Goal: Task Accomplishment & Management: Manage account settings

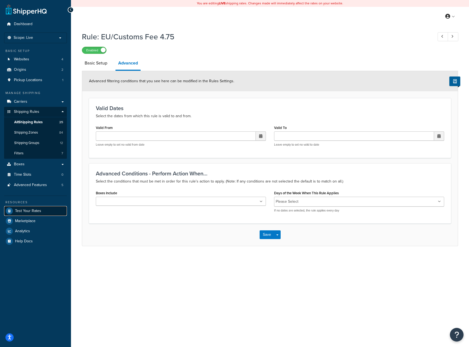
click at [35, 213] on span "Test Your Rates" at bounding box center [28, 211] width 26 height 5
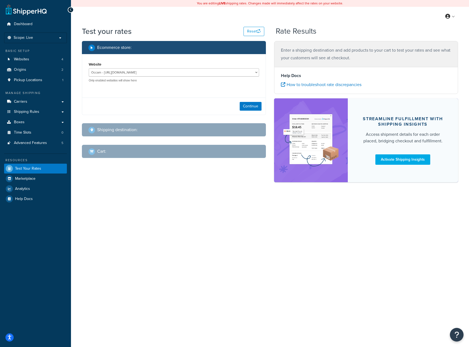
click at [243, 101] on div "Continue" at bounding box center [174, 106] width 184 height 17
click at [245, 103] on button "Continue" at bounding box center [251, 106] width 22 height 9
select select "TX"
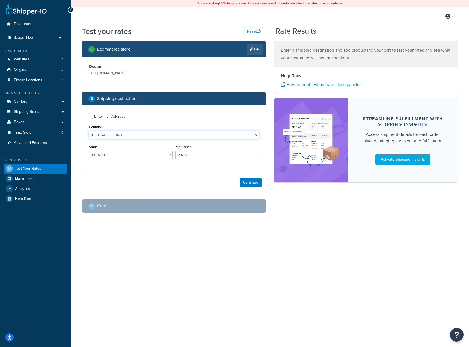
drag, startPoint x: 116, startPoint y: 132, endPoint x: 117, endPoint y: 137, distance: 5.8
click at [116, 132] on select "United States United Kingdom Afghanistan Åland Islands Albania Algeria American…" at bounding box center [174, 135] width 171 height 8
select select "AT"
click at [89, 131] on select "United States United Kingdom Afghanistan Åland Islands Albania Algeria American…" at bounding box center [174, 135] width 171 height 8
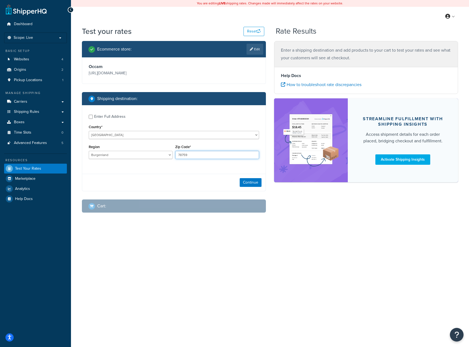
click at [204, 152] on input "78759" at bounding box center [217, 155] width 84 height 8
type input "6322"
click at [255, 185] on button "Continue" at bounding box center [251, 182] width 22 height 9
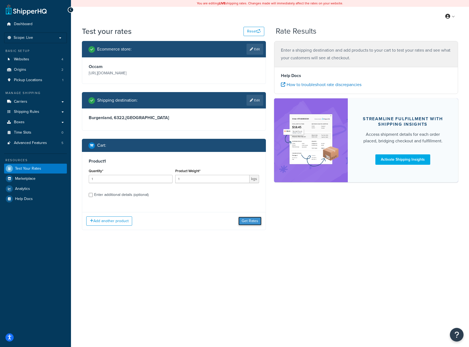
click at [253, 218] on button "Get Rates" at bounding box center [250, 221] width 23 height 9
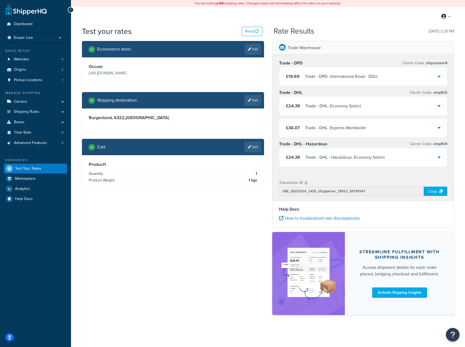
click at [352, 75] on div "Trade - DPD - International Road - DDU" at bounding box center [341, 77] width 73 height 8
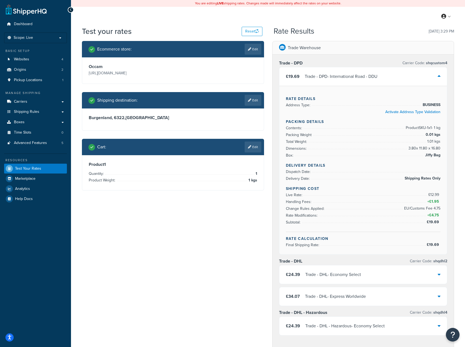
click at [254, 108] on div "Shipping destination : Edit" at bounding box center [173, 100] width 182 height 16
click at [253, 103] on link "Edit" at bounding box center [253, 100] width 17 height 11
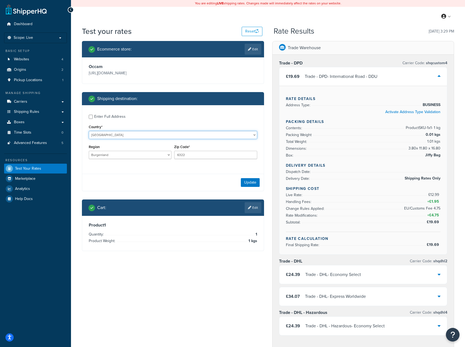
click at [152, 136] on select "United States United Kingdom Afghanistan Åland Islands Albania Algeria American…" at bounding box center [173, 135] width 169 height 8
select select "NL"
click at [89, 131] on select "United States United Kingdom Afghanistan Åland Islands Albania Algeria American…" at bounding box center [173, 135] width 169 height 8
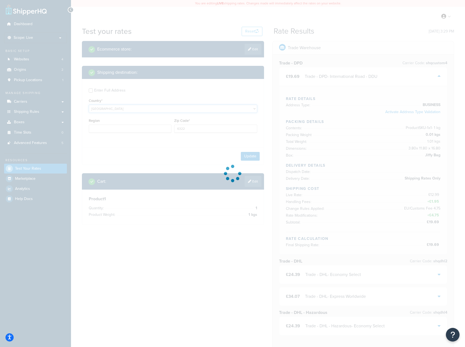
type input "1"
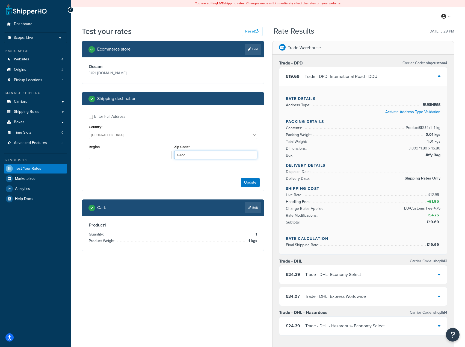
click at [199, 155] on input "6322" at bounding box center [215, 155] width 83 height 8
paste input "3351AK"
type input "3351AK"
drag, startPoint x: 211, startPoint y: 175, endPoint x: 215, endPoint y: 177, distance: 4.1
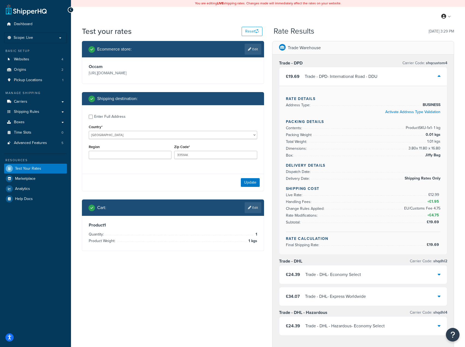
click at [212, 175] on div "Update" at bounding box center [173, 182] width 182 height 17
click at [242, 182] on button "Update" at bounding box center [250, 182] width 19 height 9
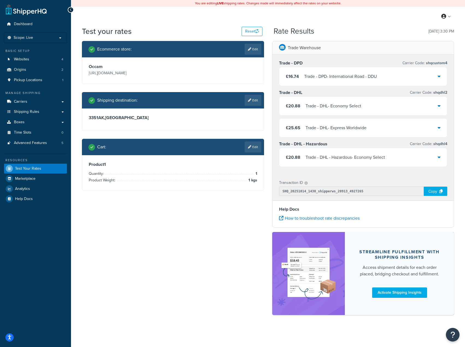
click at [352, 76] on div "Trade - DPD - International Road - DDU" at bounding box center [340, 77] width 73 height 8
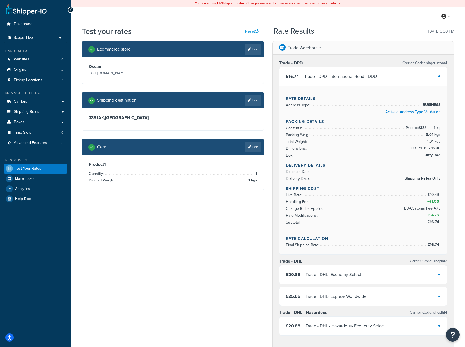
drag, startPoint x: 430, startPoint y: 216, endPoint x: 436, endPoint y: 216, distance: 6.6
click at [431, 216] on span "+ £4.75" at bounding box center [434, 215] width 14 height 7
click at [439, 216] on span "£4.75" at bounding box center [435, 215] width 11 height 6
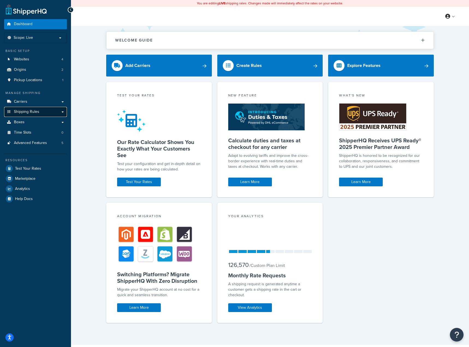
click at [37, 116] on link "Shipping Rules" at bounding box center [35, 112] width 63 height 10
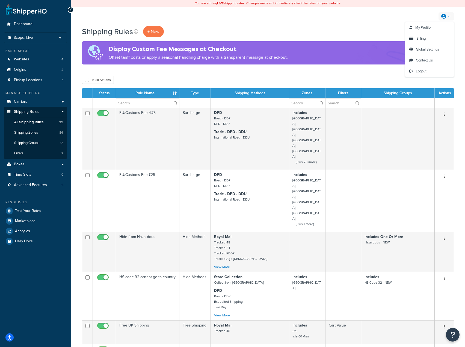
click at [443, 15] on icon at bounding box center [444, 16] width 5 height 5
click at [431, 49] on span "Global Settings" at bounding box center [427, 49] width 23 height 5
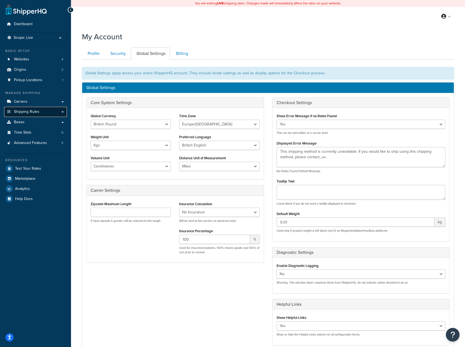
click at [48, 115] on link "Shipping Rules" at bounding box center [35, 112] width 63 height 10
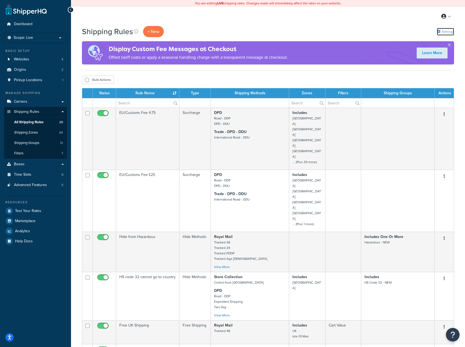
click at [442, 32] on link "Settings" at bounding box center [445, 32] width 17 height 8
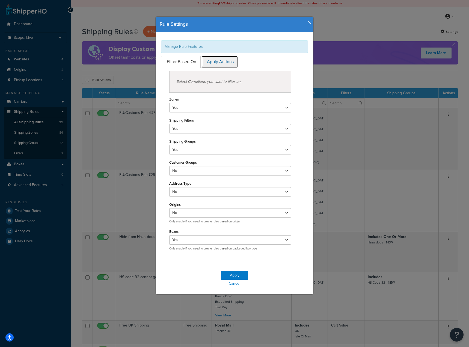
click at [226, 61] on link "Apply Actions" at bounding box center [219, 62] width 37 height 12
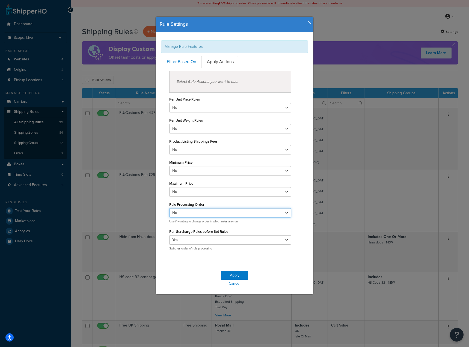
click at [244, 211] on select "Yes No" at bounding box center [230, 212] width 122 height 9
select select "true"
click at [169, 208] on select "Yes No" at bounding box center [230, 212] width 122 height 9
click at [236, 274] on button "Apply" at bounding box center [234, 275] width 27 height 9
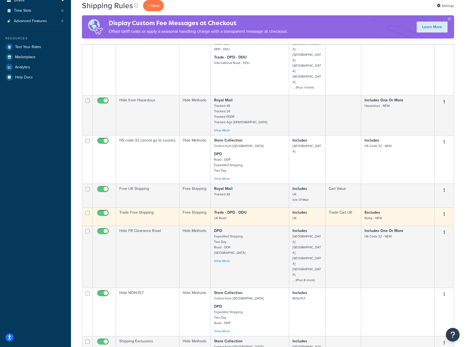
scroll to position [301, 0]
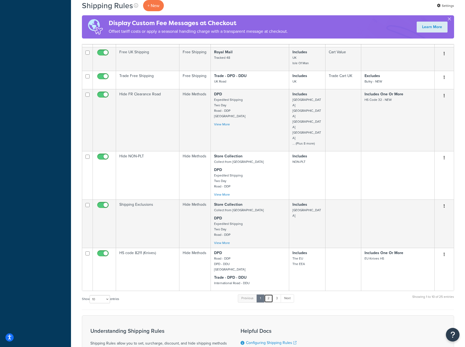
click at [268, 294] on link "2" at bounding box center [268, 298] width 9 height 8
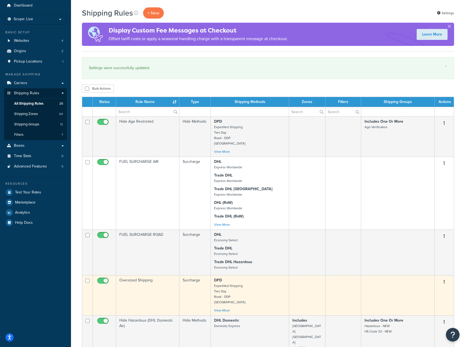
scroll to position [0, 0]
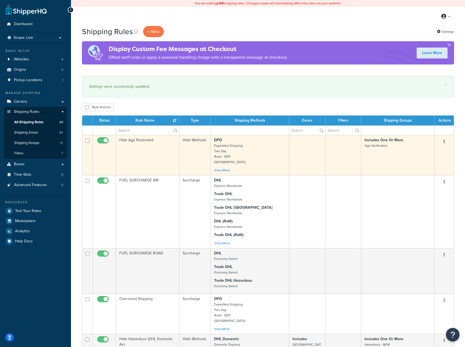
click at [270, 152] on p "DPD Expedited Shipping Two Day Road - DDP Ireland" at bounding box center [250, 150] width 72 height 27
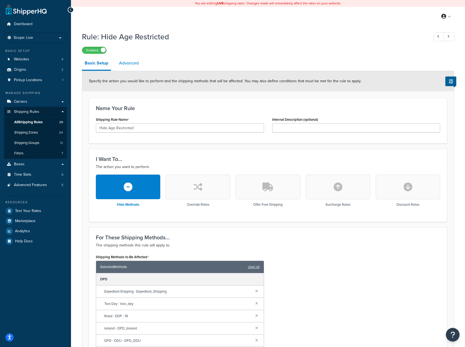
click at [141, 68] on link "Advanced" at bounding box center [128, 63] width 25 height 13
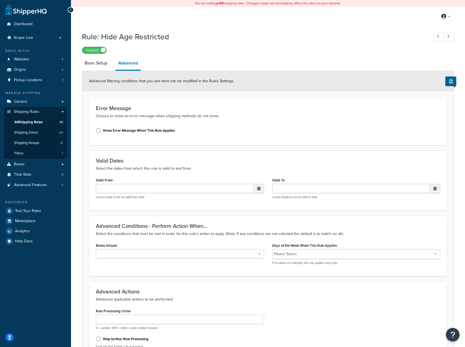
click at [138, 67] on link "Advanced" at bounding box center [128, 64] width 25 height 14
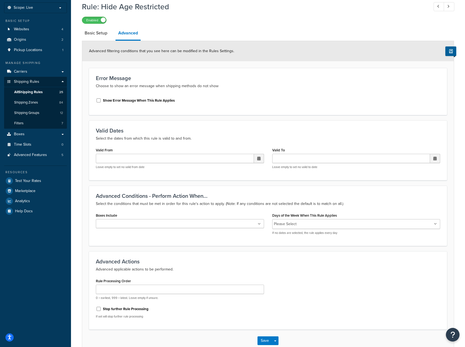
scroll to position [63, 0]
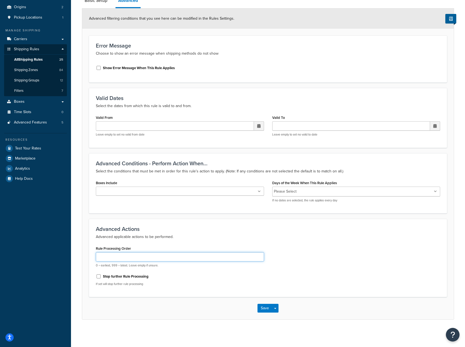
click at [130, 253] on input "Rule Processing Order" at bounding box center [180, 256] width 168 height 9
type input "1"
click at [266, 307] on button "Save" at bounding box center [265, 308] width 15 height 9
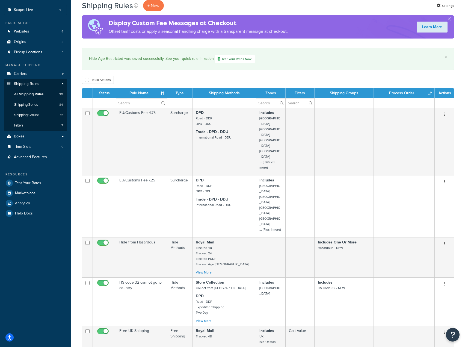
scroll to position [55, 0]
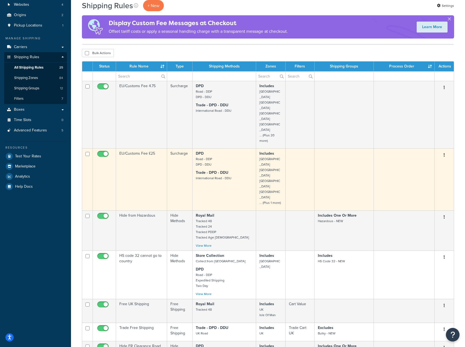
click at [181, 150] on td "Surcharge" at bounding box center [179, 179] width 25 height 62
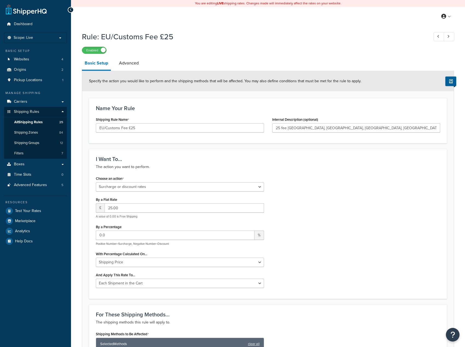
select select "SURCHARGE"
select select "CART"
click at [129, 56] on div "Rule: EU/Customs Fee £25 Enabled Basic Setup Advanced Specify the action you wo…" at bounding box center [268, 341] width 372 height 624
click at [133, 67] on link "Advanced" at bounding box center [128, 63] width 25 height 13
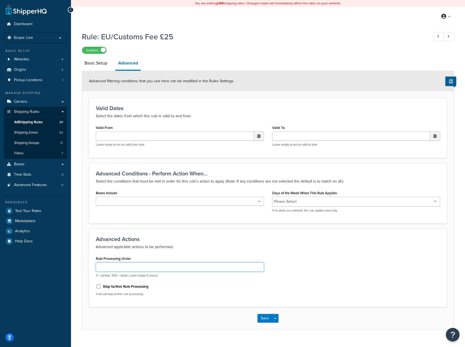
click at [127, 266] on input "Rule Processing Order" at bounding box center [180, 266] width 168 height 9
type input "1"
click at [267, 318] on button "Save" at bounding box center [265, 318] width 15 height 9
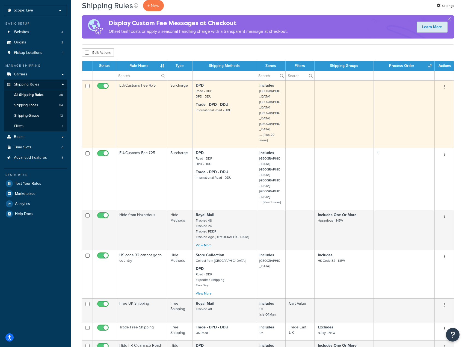
scroll to position [55, 0]
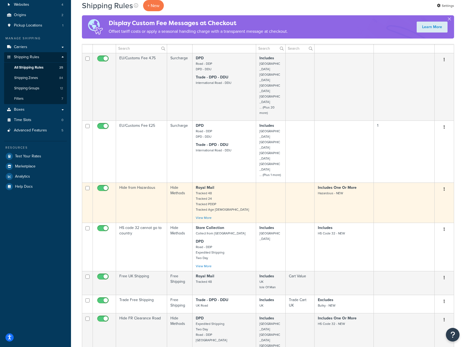
click at [156, 183] on td "Hide from Hazardous" at bounding box center [141, 203] width 51 height 40
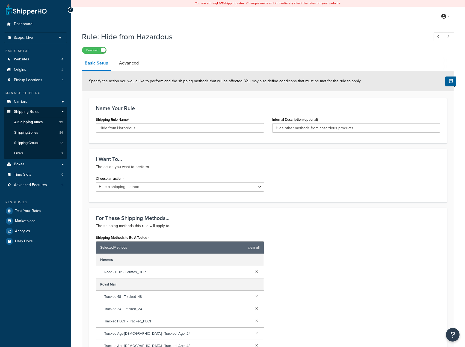
select select "HIDE"
click at [136, 65] on link "Advanced" at bounding box center [128, 63] width 25 height 13
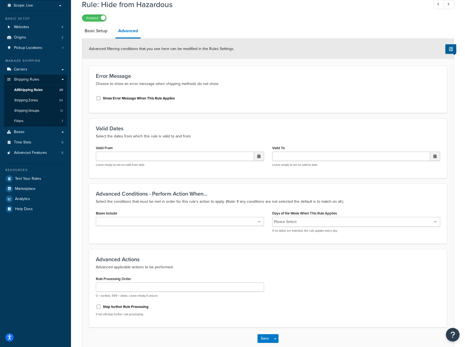
scroll to position [63, 0]
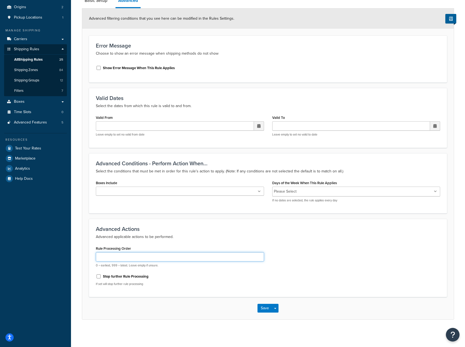
click at [147, 261] on input "Rule Processing Order" at bounding box center [180, 256] width 168 height 9
type input "0"
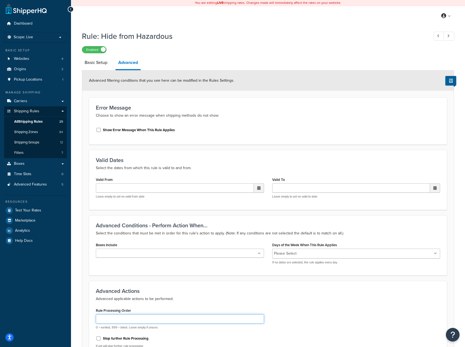
scroll to position [0, 0]
select select "HIDE"
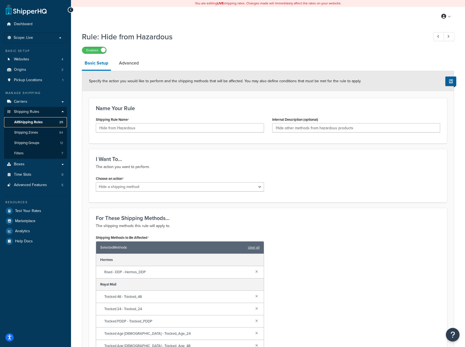
click at [44, 120] on link "All Shipping Rules 25" at bounding box center [35, 122] width 63 height 10
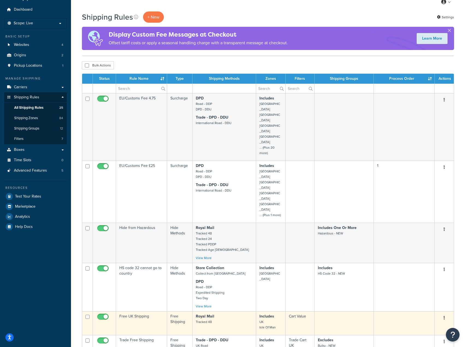
scroll to position [27, 0]
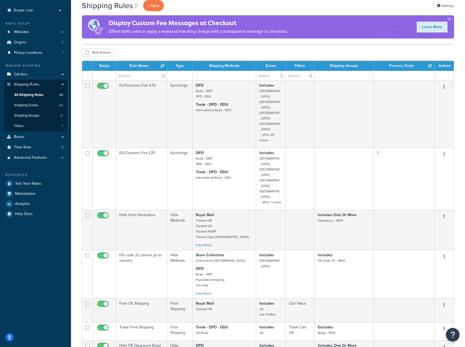
click at [179, 69] on th "Type" at bounding box center [179, 66] width 25 height 10
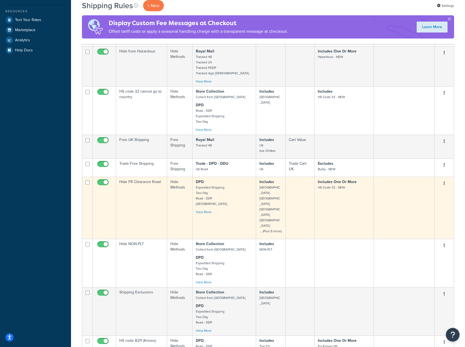
scroll to position [191, 0]
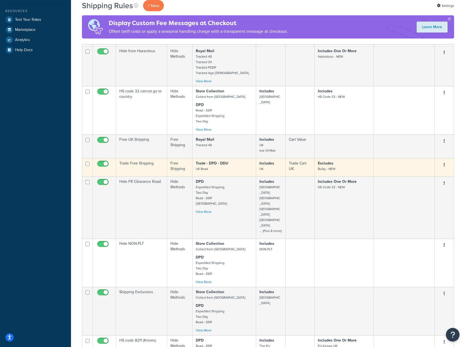
click at [178, 158] on td "Free Shipping" at bounding box center [179, 167] width 25 height 18
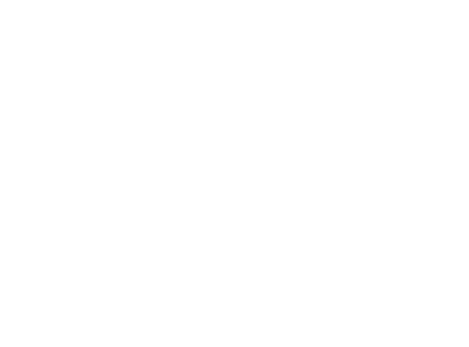
select select "OVERRIDE"
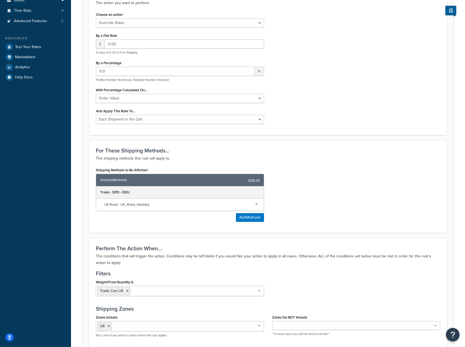
scroll to position [246, 0]
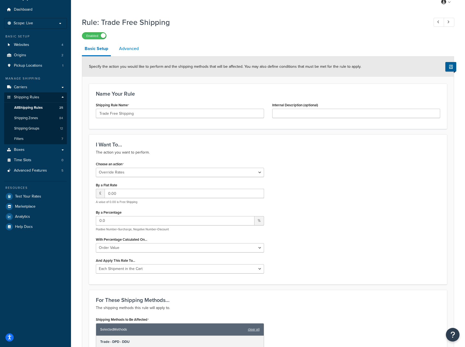
click at [127, 54] on link "Advanced" at bounding box center [128, 48] width 25 height 13
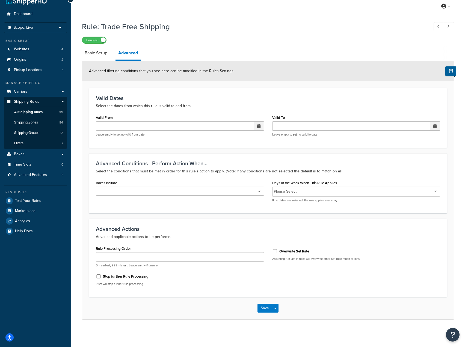
scroll to position [10, 0]
click at [151, 260] on input "Rule Processing Order" at bounding box center [180, 256] width 168 height 9
type input "5"
click at [112, 277] on label "Stop further Rule Processing" at bounding box center [126, 276] width 46 height 5
click at [101, 277] on input "Stop further Rule Processing" at bounding box center [98, 276] width 5 height 4
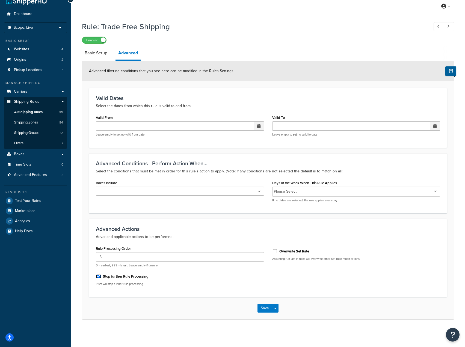
checkbox input "true"
click at [202, 282] on p "If set will stop further rule processing" at bounding box center [180, 284] width 168 height 4
click at [285, 252] on label "Overwrite Set Rate" at bounding box center [295, 251] width 30 height 5
click at [278, 252] on input "Overwrite Set Rate" at bounding box center [274, 251] width 5 height 4
checkbox input "true"
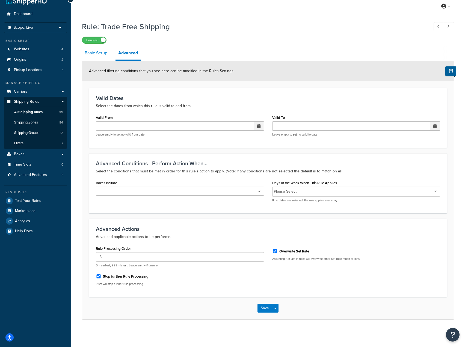
click at [106, 57] on link "Basic Setup" at bounding box center [96, 52] width 28 height 13
select select "OVERRIDE"
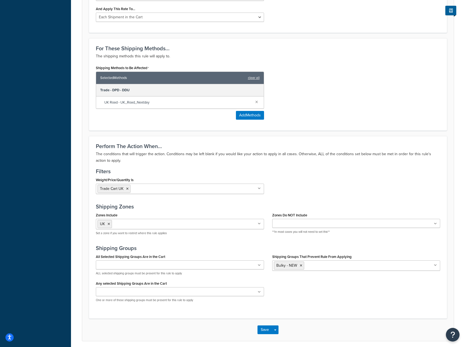
scroll to position [288, 0]
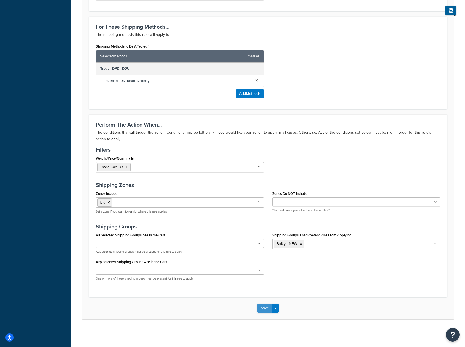
click at [265, 310] on button "Save" at bounding box center [265, 308] width 15 height 9
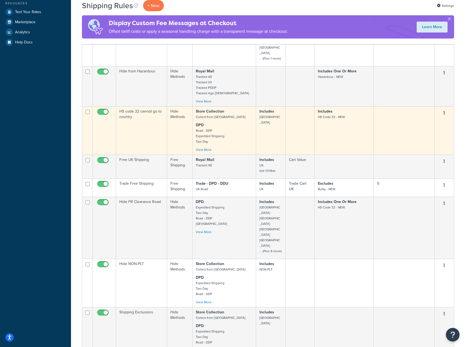
scroll to position [246, 0]
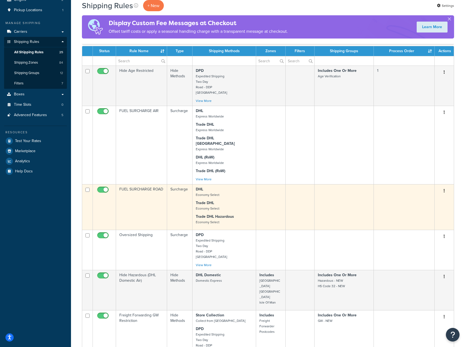
scroll to position [63, 0]
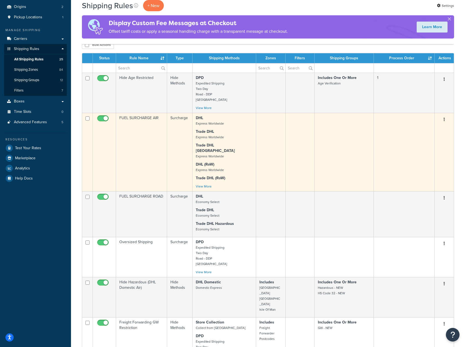
click at [233, 175] on p "Trade DHL (RoW)" at bounding box center [224, 177] width 57 height 5
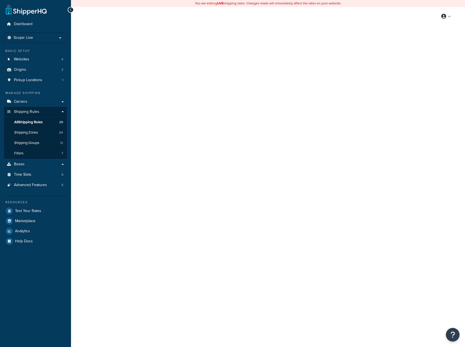
select select "PERCENTAGE"
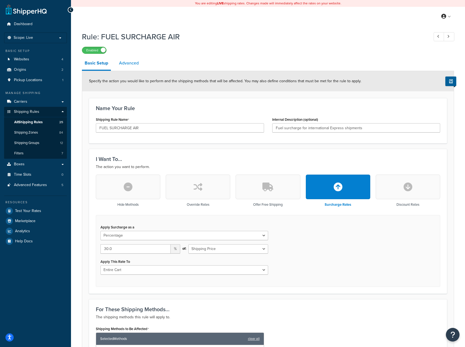
click at [119, 67] on link "Advanced" at bounding box center [128, 63] width 25 height 13
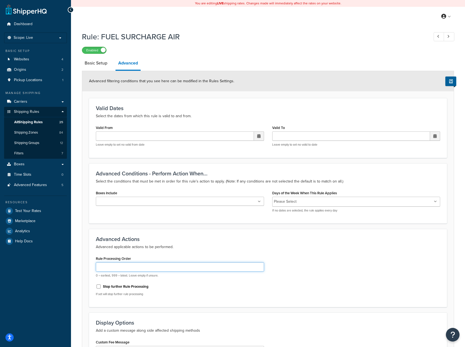
click at [140, 265] on input "Rule Processing Order" at bounding box center [180, 266] width 168 height 9
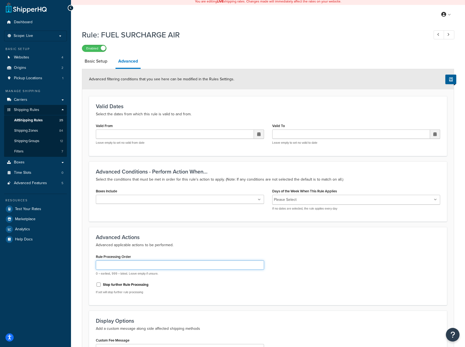
scroll to position [84, 0]
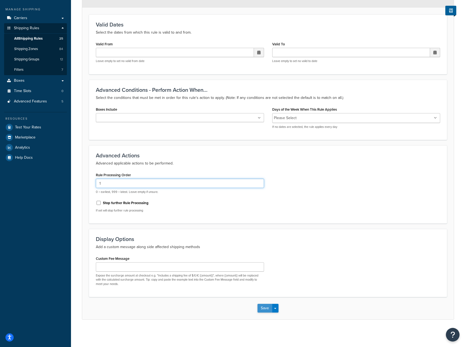
type input "1"
click at [263, 307] on button "Save" at bounding box center [265, 308] width 15 height 9
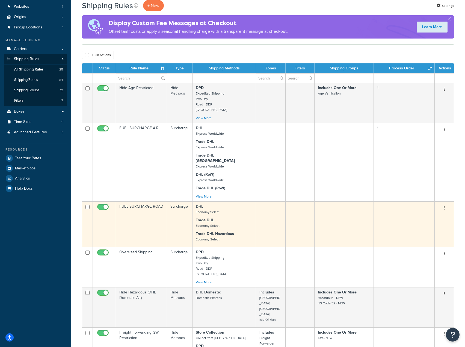
scroll to position [55, 0]
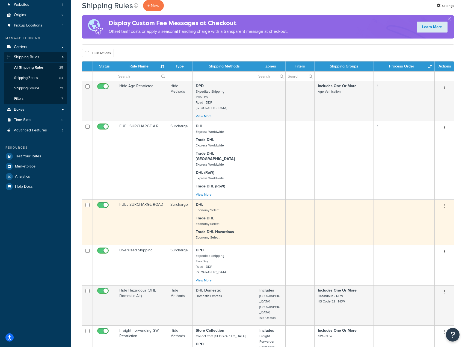
click at [156, 217] on td "FUEL SURCHARGE ROAD" at bounding box center [141, 222] width 51 height 46
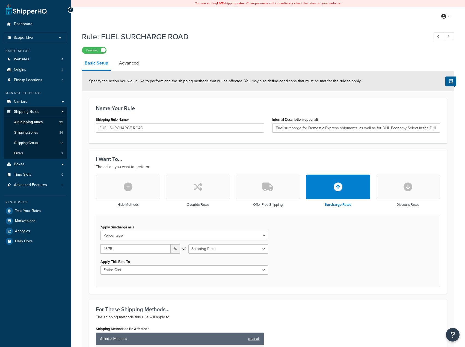
select select "PERCENTAGE"
click at [127, 65] on link "Advanced" at bounding box center [128, 63] width 25 height 13
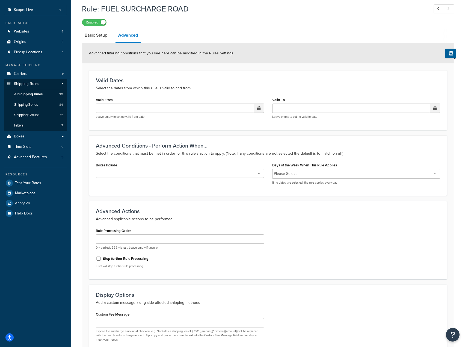
scroll to position [82, 0]
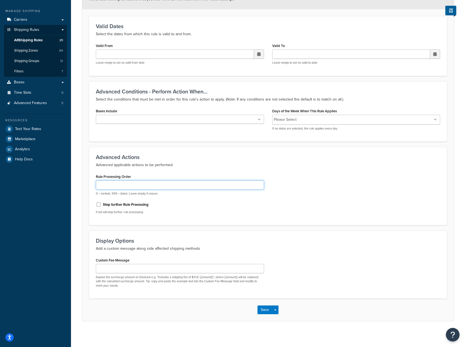
click at [131, 182] on input "Rule Processing Order" at bounding box center [180, 184] width 168 height 9
click at [91, 188] on div "Advanced Actions Advanced applicable actions to be performed. Rule Processing O…" at bounding box center [268, 186] width 358 height 78
type input "2"
click at [263, 305] on button "Save" at bounding box center [265, 309] width 15 height 9
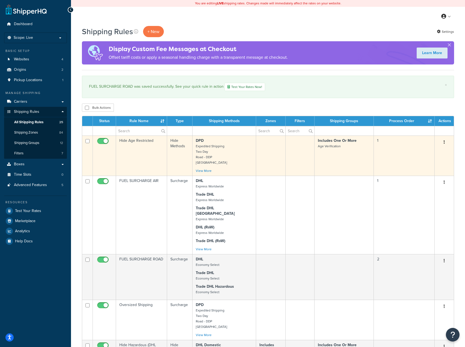
click at [167, 162] on tr "Hide Age Restricted Hide Methods DPD Expedited Shipping Two Day Road - DDP Irel…" at bounding box center [268, 156] width 372 height 40
click at [170, 154] on td "Hide Methods" at bounding box center [179, 156] width 25 height 40
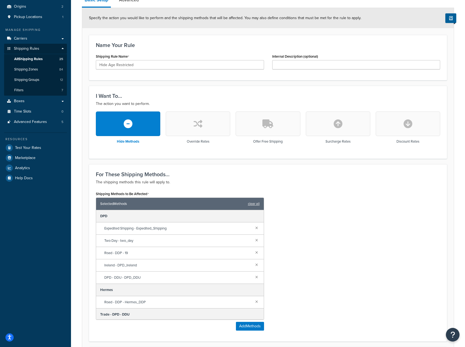
scroll to position [12, 0]
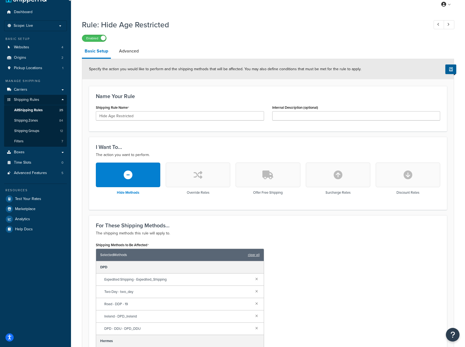
click at [106, 46] on link "Basic Setup" at bounding box center [96, 52] width 29 height 14
click at [122, 53] on link "Advanced" at bounding box center [128, 51] width 25 height 13
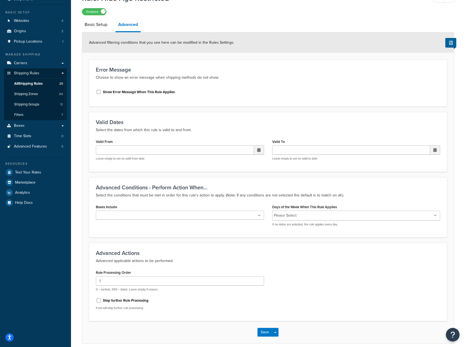
scroll to position [63, 0]
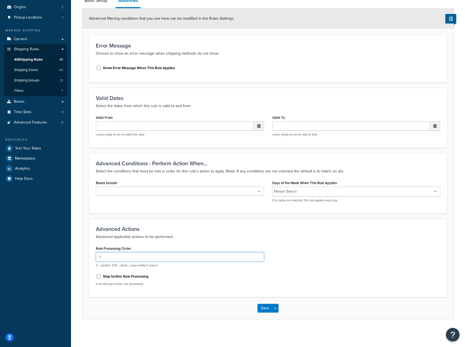
drag, startPoint x: 100, startPoint y: 258, endPoint x: 95, endPoint y: 259, distance: 4.7
click at [96, 259] on div "Rule Processing Order 1 0 = earliest, 999 = latest. Leave empty if unsure. Stop…" at bounding box center [180, 268] width 177 height 46
click at [260, 308] on button "Save" at bounding box center [265, 308] width 15 height 9
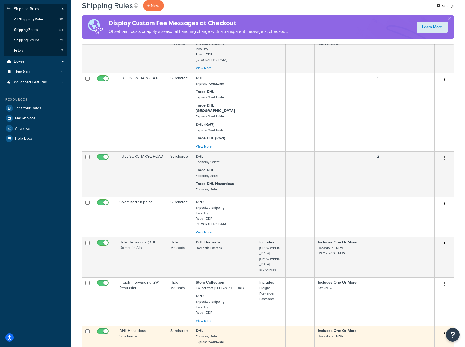
scroll to position [137, 0]
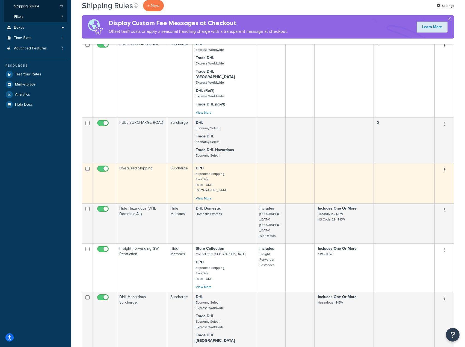
click at [247, 187] on p "DPD Expedited Shipping Two Day Road - DDP Ireland" at bounding box center [224, 179] width 57 height 27
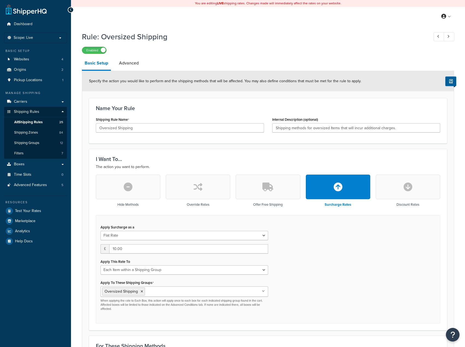
select select "ITEM"
click at [136, 66] on link "Advanced" at bounding box center [128, 63] width 25 height 13
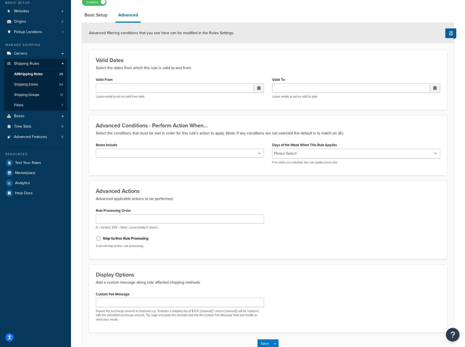
scroll to position [84, 0]
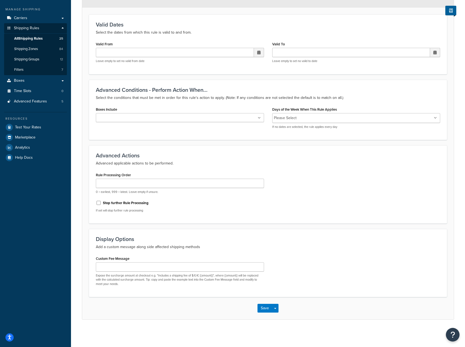
click at [140, 189] on div "0 = earliest, 999 = latest. Leave empty if unsure." at bounding box center [180, 186] width 168 height 15
click at [140, 185] on input "Rule Processing Order" at bounding box center [180, 183] width 168 height 9
drag, startPoint x: 107, startPoint y: 183, endPoint x: 90, endPoint y: 185, distance: 17.9
click at [90, 185] on div "Advanced Actions Advanced applicable actions to be performed. Rule Processing O…" at bounding box center [268, 184] width 358 height 78
type input "3"
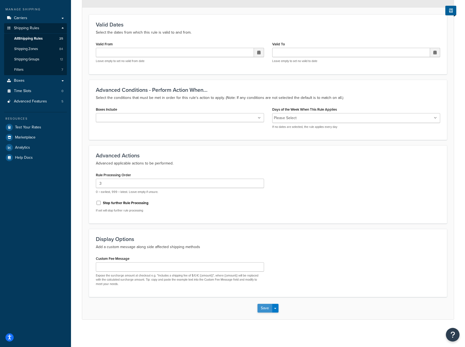
click at [265, 305] on button "Save" at bounding box center [265, 308] width 15 height 9
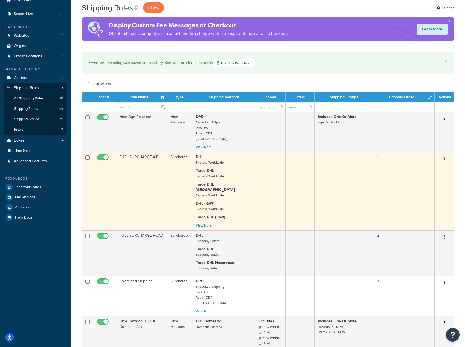
scroll to position [55, 0]
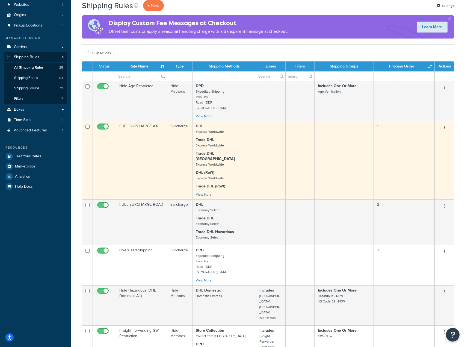
click at [255, 191] on td "DHL Express Worldwide Trade DHL Express Worldwide Trade DHL [GEOGRAPHIC_DATA] E…" at bounding box center [225, 160] width 64 height 78
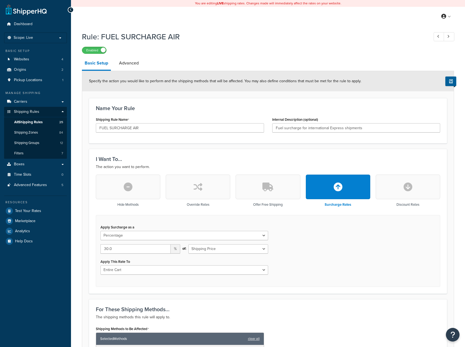
select select "PERCENTAGE"
click at [131, 63] on link "Advanced" at bounding box center [128, 63] width 25 height 13
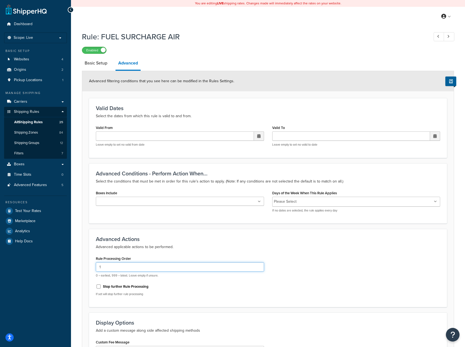
click at [125, 264] on input "1" at bounding box center [180, 266] width 168 height 9
click at [125, 263] on input "1" at bounding box center [180, 266] width 168 height 9
drag, startPoint x: 101, startPoint y: 266, endPoint x: 78, endPoint y: 268, distance: 23.0
click at [80, 268] on div "Rule: FUEL SURCHARGE AIR Enabled Basic Setup Advanced Advanced filtering condit…" at bounding box center [268, 223] width 394 height 388
type input "2"
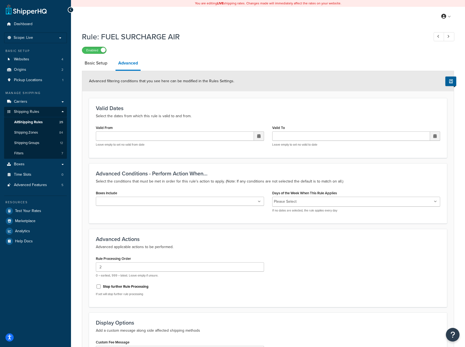
click at [266, 284] on div "Rule Processing Order 2 0 = earliest, 999 = latest. Leave empty if unsure. Stop…" at bounding box center [180, 278] width 177 height 46
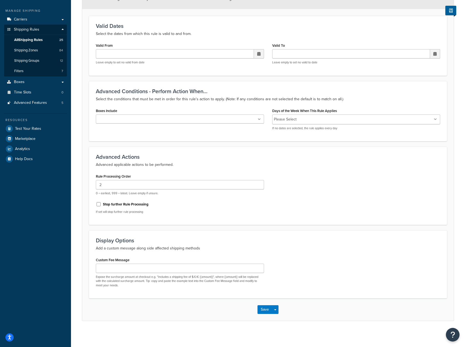
scroll to position [84, 0]
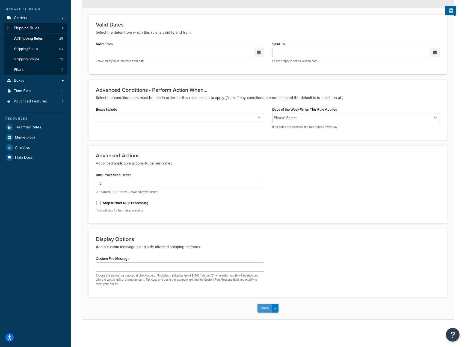
click at [266, 309] on button "Save" at bounding box center [265, 308] width 15 height 9
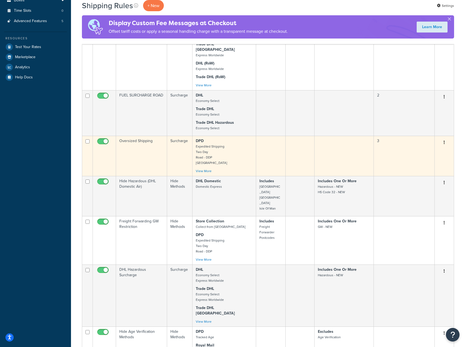
scroll to position [246, 0]
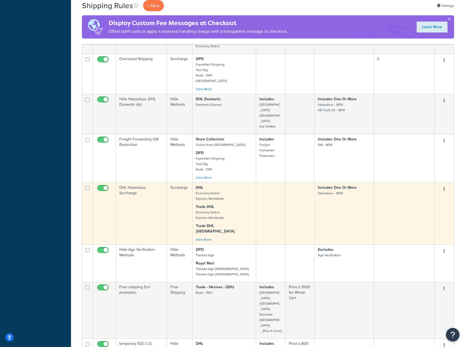
click at [260, 183] on td at bounding box center [270, 214] width 29 height 62
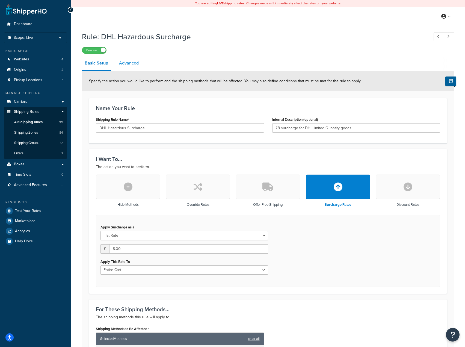
click at [137, 62] on link "Advanced" at bounding box center [128, 63] width 25 height 13
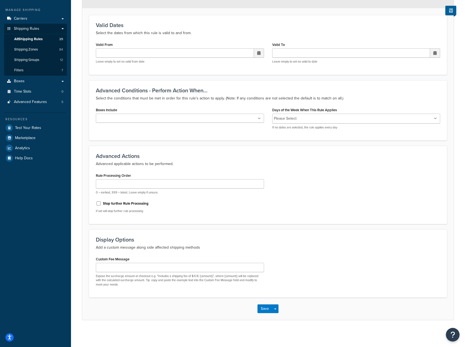
scroll to position [84, 0]
click at [140, 180] on input "Rule Processing Order" at bounding box center [180, 183] width 168 height 9
type input "2"
click at [263, 307] on button "Save" at bounding box center [265, 308] width 15 height 9
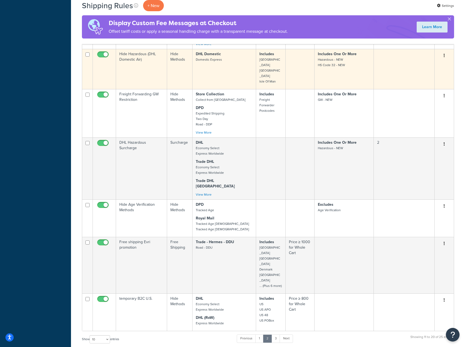
scroll to position [301, 0]
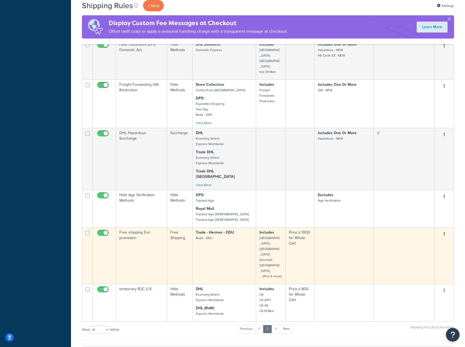
click at [196, 231] on td "Trade - Hermes - DDU Road - DDU" at bounding box center [225, 255] width 64 height 57
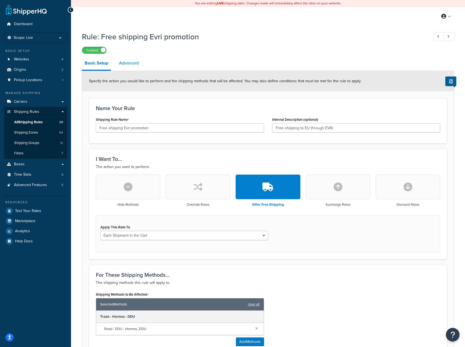
click at [132, 67] on link "Advanced" at bounding box center [128, 63] width 25 height 13
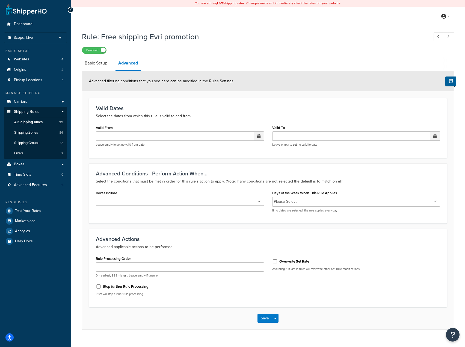
scroll to position [10, 0]
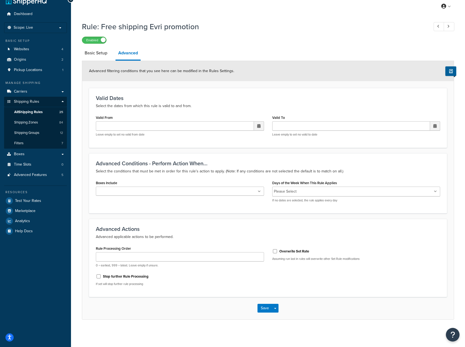
click at [273, 255] on div "Overwrite Set Rate" at bounding box center [356, 251] width 168 height 8
click at [274, 251] on input "Overwrite Set Rate" at bounding box center [274, 251] width 5 height 4
checkbox input "true"
click at [132, 278] on label "Stop further Rule Processing" at bounding box center [126, 276] width 46 height 5
click at [101, 278] on input "Stop further Rule Processing" at bounding box center [98, 276] width 5 height 4
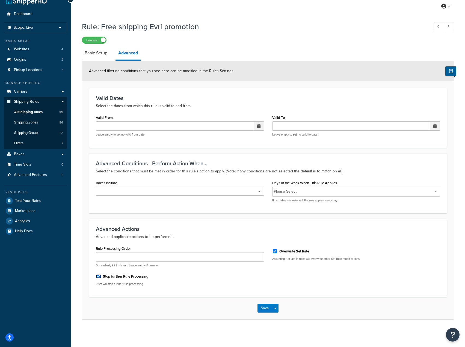
checkbox input "true"
click at [137, 260] on input "Rule Processing Order" at bounding box center [180, 256] width 168 height 9
type input "1"
click at [260, 307] on button "Save" at bounding box center [265, 308] width 15 height 9
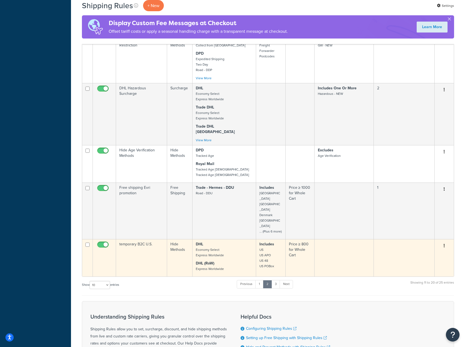
scroll to position [316, 0]
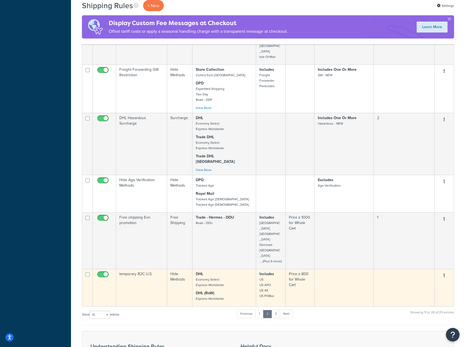
click at [174, 269] on td "Hide Methods" at bounding box center [179, 287] width 25 height 37
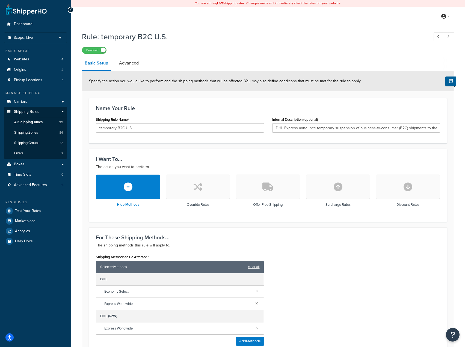
click at [73, 11] on div at bounding box center [71, 10] width 6 height 6
click at [141, 64] on link "Advanced" at bounding box center [128, 63] width 25 height 13
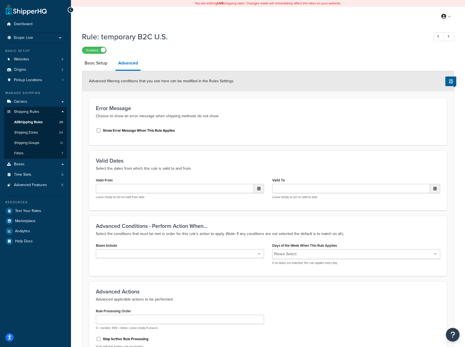
scroll to position [63, 0]
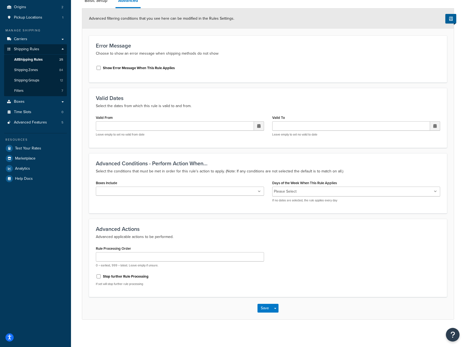
click at [202, 262] on div "0 = earliest, 999 = latest. Leave empty if unsure." at bounding box center [180, 259] width 168 height 15
click at [201, 258] on input "Rule Processing Order" at bounding box center [180, 256] width 168 height 9
type input "1"
click at [114, 279] on label "Stop further Rule Processing" at bounding box center [126, 276] width 46 height 5
click at [101, 278] on input "Stop further Rule Processing" at bounding box center [98, 276] width 5 height 4
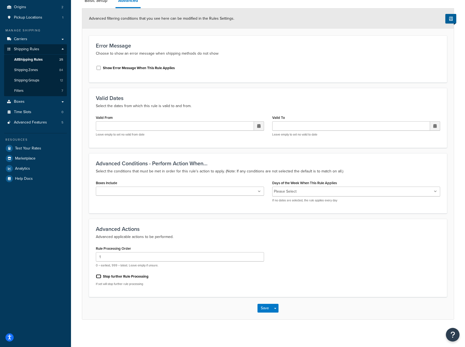
checkbox input "true"
click at [260, 307] on button "Save" at bounding box center [265, 308] width 15 height 9
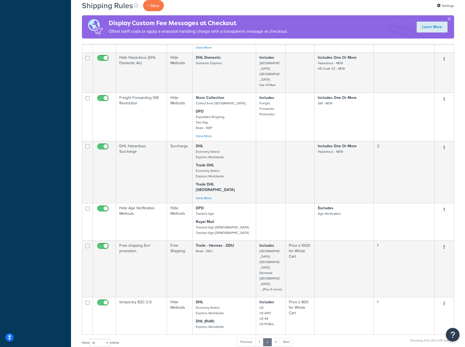
scroll to position [301, 0]
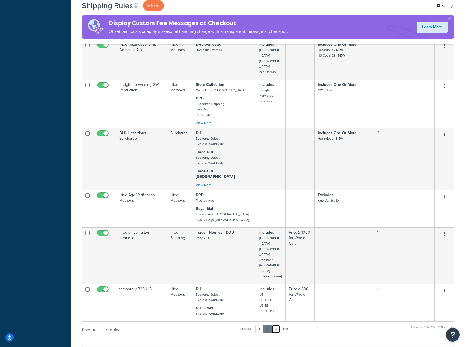
click at [274, 325] on link "3" at bounding box center [276, 329] width 9 height 8
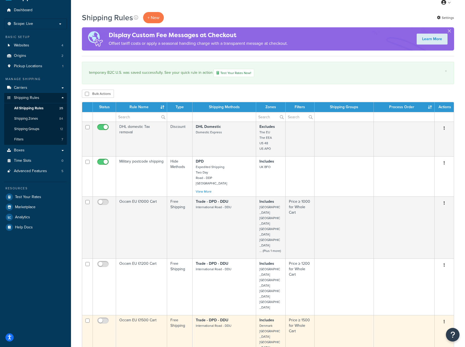
scroll to position [14, 0]
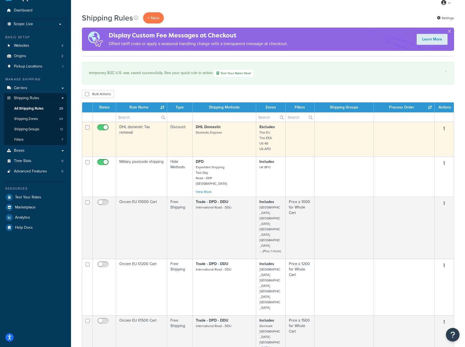
click at [223, 143] on td "DHL Domestic Domestic Express" at bounding box center [225, 139] width 64 height 35
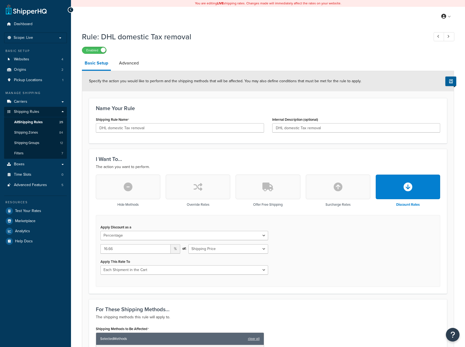
select select "PERCENTAGE"
select select "CART"
click at [136, 64] on link "Advanced" at bounding box center [128, 63] width 25 height 13
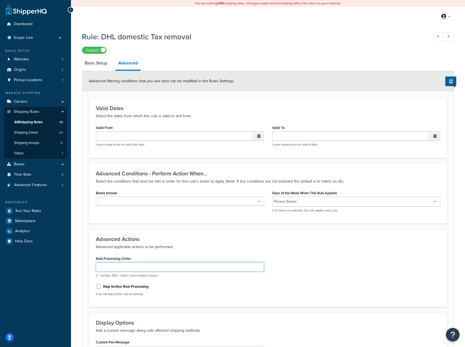
click at [150, 267] on input "Rule Processing Order" at bounding box center [180, 266] width 168 height 9
type input "1"
click at [262, 288] on div "Stop further Rule Processing" at bounding box center [180, 286] width 168 height 8
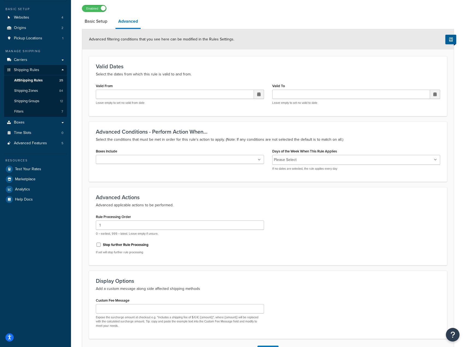
scroll to position [84, 0]
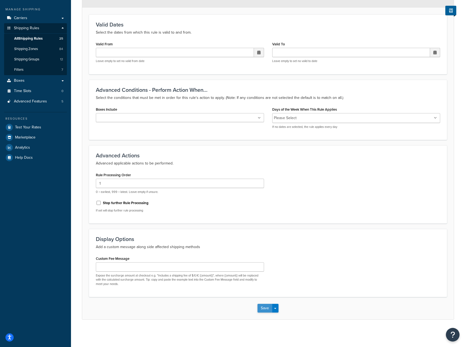
click at [265, 309] on button "Save" at bounding box center [265, 308] width 15 height 9
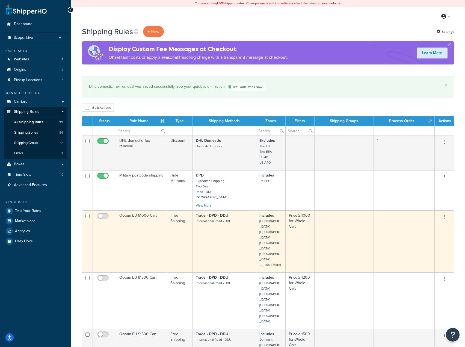
click at [139, 224] on td "Occam EU £1000 Cart" at bounding box center [141, 241] width 51 height 62
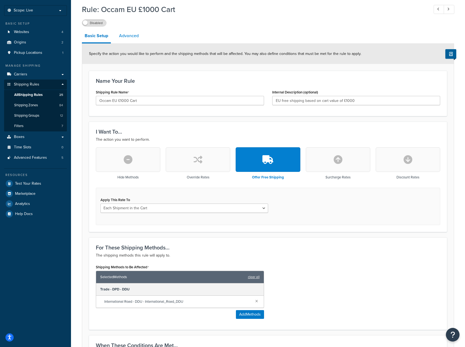
click at [134, 41] on link "Advanced" at bounding box center [128, 35] width 25 height 13
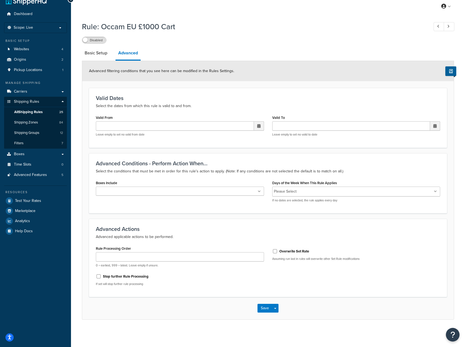
scroll to position [10, 0]
click at [189, 258] on input "Rule Processing Order" at bounding box center [180, 256] width 168 height 9
type input "4"
click at [284, 253] on label "Overwrite Set Rate" at bounding box center [295, 251] width 30 height 5
click at [278, 253] on input "Overwrite Set Rate" at bounding box center [274, 251] width 5 height 4
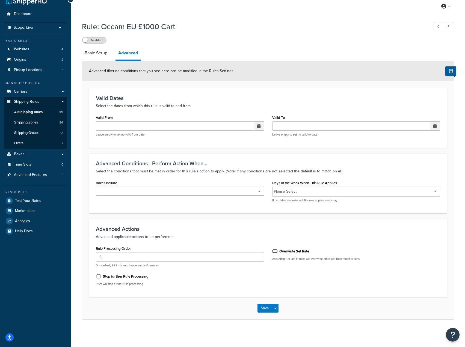
checkbox input "true"
click at [148, 275] on label "Stop further Rule Processing" at bounding box center [126, 276] width 46 height 5
click at [101, 275] on input "Stop further Rule Processing" at bounding box center [98, 276] width 5 height 4
checkbox input "true"
click at [263, 308] on button "Save" at bounding box center [265, 308] width 15 height 9
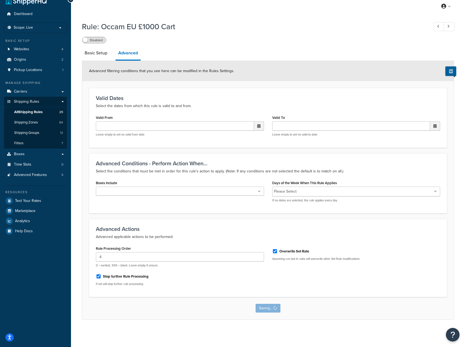
scroll to position [0, 0]
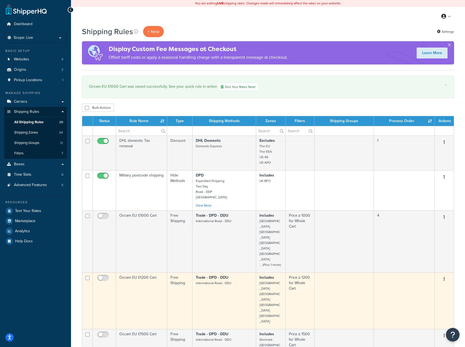
click at [141, 272] on td "Occam EU £1200 Cart" at bounding box center [141, 300] width 51 height 57
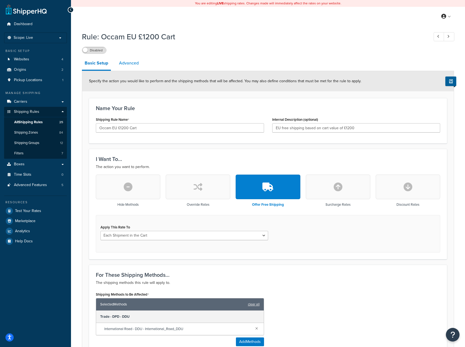
click at [130, 60] on link "Advanced" at bounding box center [128, 63] width 25 height 13
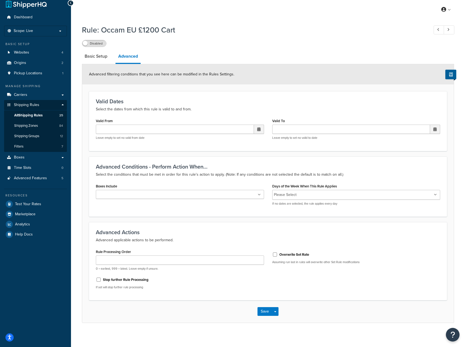
scroll to position [10, 0]
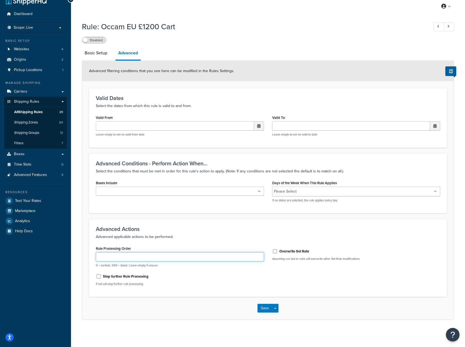
click at [203, 259] on input "Rule Processing Order" at bounding box center [180, 256] width 168 height 9
type input "3"
click at [284, 253] on label "Overwrite Set Rate" at bounding box center [295, 251] width 30 height 5
click at [278, 253] on input "Overwrite Set Rate" at bounding box center [274, 251] width 5 height 4
checkbox input "true"
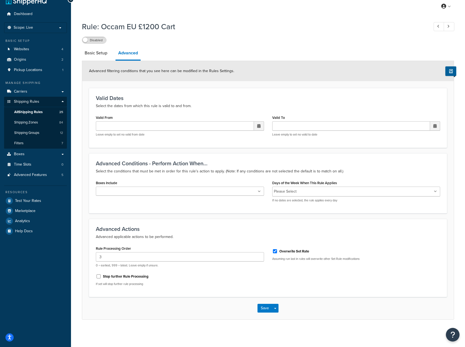
click at [147, 275] on label "Stop further Rule Processing" at bounding box center [126, 276] width 46 height 5
click at [101, 275] on input "Stop further Rule Processing" at bounding box center [98, 276] width 5 height 4
checkbox input "true"
click at [268, 307] on button "Save" at bounding box center [265, 308] width 15 height 9
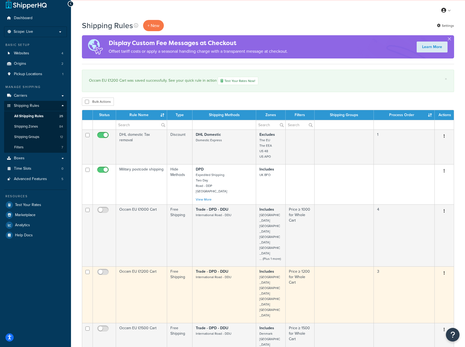
scroll to position [109, 0]
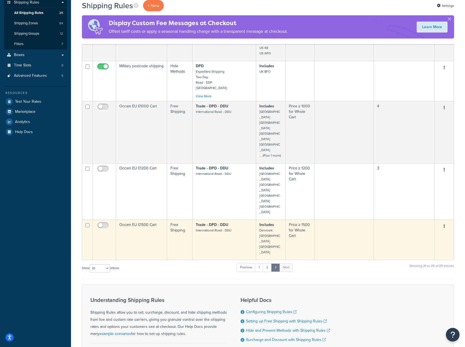
click at [199, 220] on td "Trade - DPD - DDU International Road - DDU" at bounding box center [225, 240] width 64 height 40
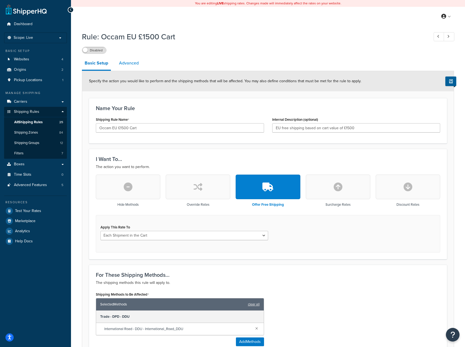
click at [130, 64] on link "Advanced" at bounding box center [128, 63] width 25 height 13
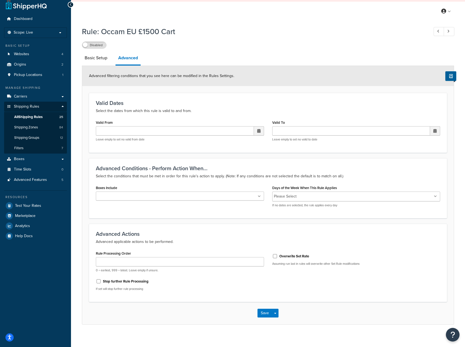
scroll to position [10, 0]
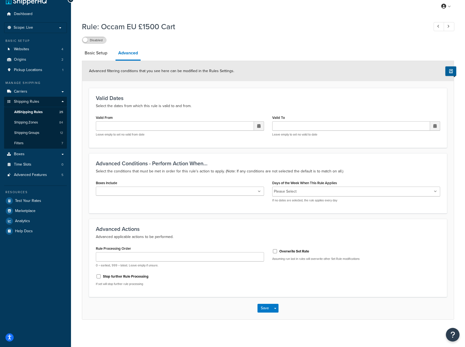
click at [290, 248] on div "Overwrite Set Rate" at bounding box center [356, 251] width 168 height 8
click at [140, 279] on label "Stop further Rule Processing" at bounding box center [126, 276] width 46 height 5
click at [101, 278] on input "Stop further Rule Processing" at bounding box center [98, 276] width 5 height 4
checkbox input "true"
click at [297, 258] on p "Assuming run last in rules will overwrite other Set Rule modifications" at bounding box center [356, 259] width 168 height 4
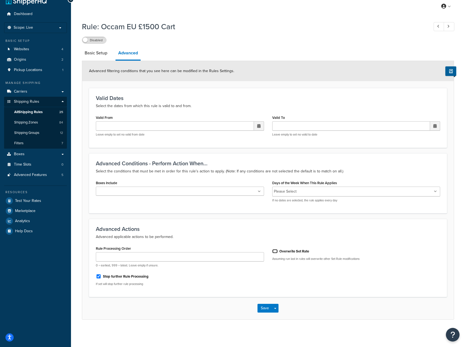
click at [276, 249] on input "Overwrite Set Rate" at bounding box center [274, 251] width 5 height 4
checkbox input "true"
click at [186, 265] on p "0 = earliest, 999 = latest. Leave empty if unsure." at bounding box center [180, 265] width 168 height 4
click at [186, 258] on input "Rule Processing Order" at bounding box center [180, 256] width 168 height 9
type input "3"
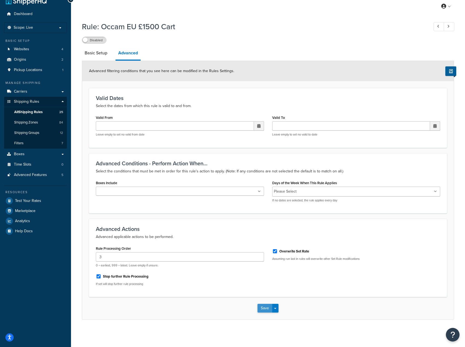
click at [268, 310] on button "Save" at bounding box center [265, 308] width 15 height 9
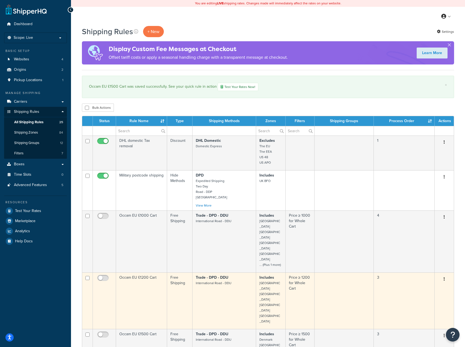
click at [236, 272] on td "Trade - DPD - DDU International Road - DDU" at bounding box center [225, 300] width 64 height 57
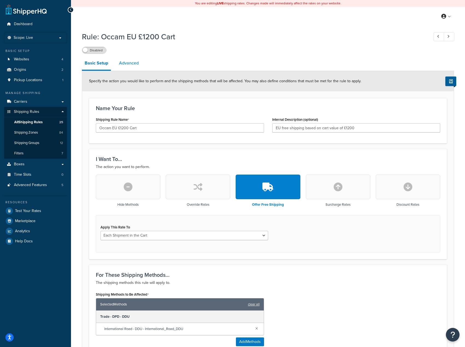
click at [122, 60] on link "Advanced" at bounding box center [128, 63] width 25 height 13
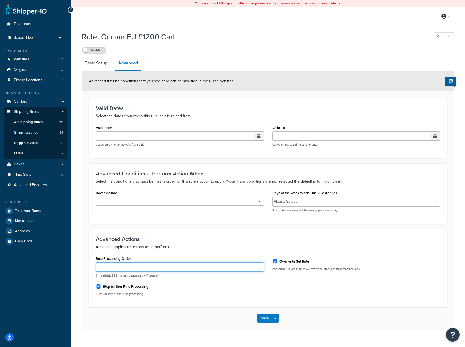
click at [165, 263] on input "3" at bounding box center [180, 266] width 168 height 9
click at [164, 267] on input "3" at bounding box center [180, 266] width 168 height 9
type input "4"
click at [258, 314] on div "Save Save Dropdown Save and Edit Save and Duplicate Save and Create New" at bounding box center [268, 318] width 21 height 9
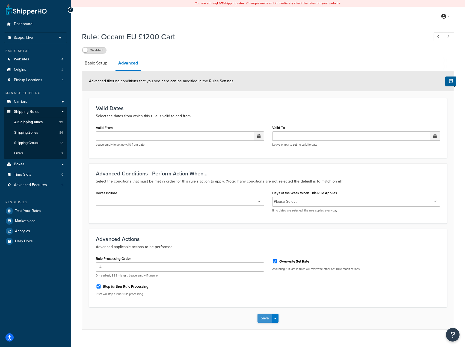
click at [259, 317] on button "Save" at bounding box center [265, 318] width 15 height 9
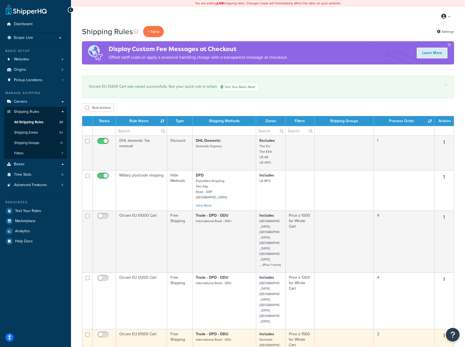
click at [321, 329] on td at bounding box center [345, 349] width 60 height 40
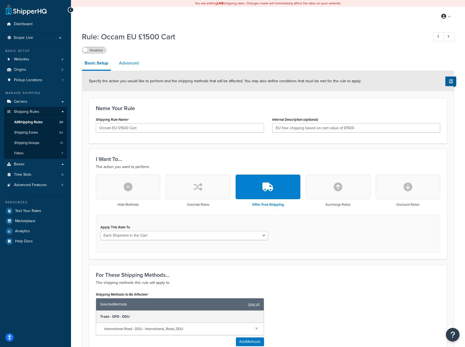
click at [129, 65] on link "Advanced" at bounding box center [128, 63] width 25 height 13
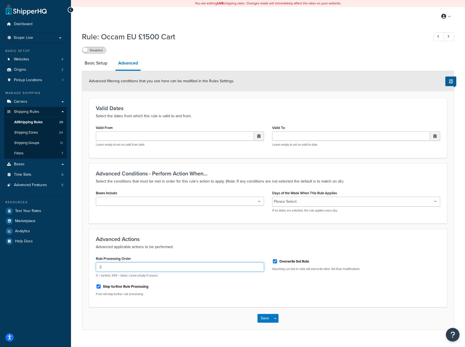
click at [110, 267] on input "3" at bounding box center [180, 266] width 168 height 9
type input "4"
click at [272, 320] on button "Save" at bounding box center [265, 318] width 15 height 9
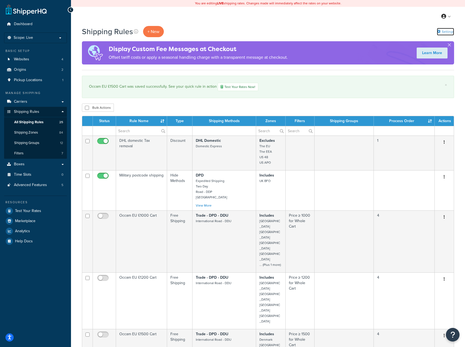
click at [447, 29] on link "Settings" at bounding box center [445, 32] width 17 height 8
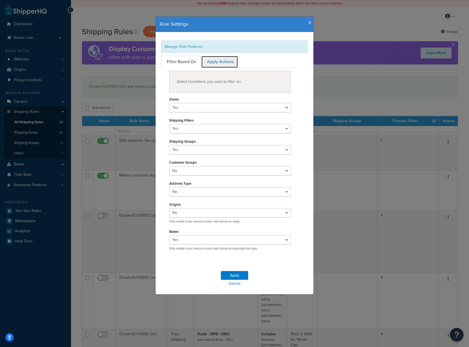
click at [209, 61] on link "Apply Actions" at bounding box center [219, 62] width 37 height 12
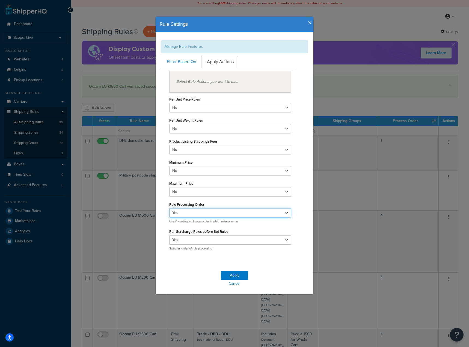
click at [219, 214] on select "Yes No" at bounding box center [230, 212] width 122 height 9
click at [199, 212] on select "Yes No" at bounding box center [230, 212] width 122 height 9
click at [310, 23] on div "Rule Settings" at bounding box center [235, 25] width 158 height 16
click at [308, 22] on icon "button" at bounding box center [310, 22] width 4 height 5
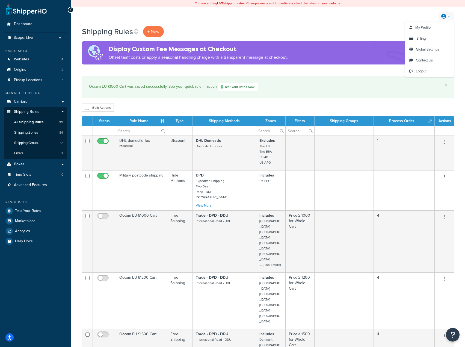
click at [383, 32] on div "Shipping Rules + New Settings" at bounding box center [268, 31] width 372 height 11
click at [440, 31] on icon at bounding box center [439, 32] width 4 height 4
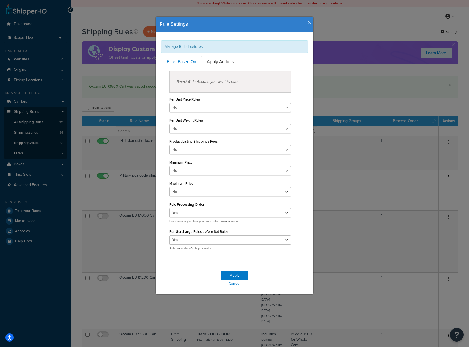
click at [308, 22] on icon "button" at bounding box center [310, 22] width 4 height 5
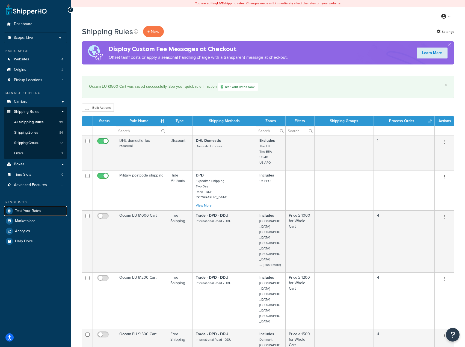
click at [27, 210] on span "Test Your Rates" at bounding box center [28, 211] width 26 height 5
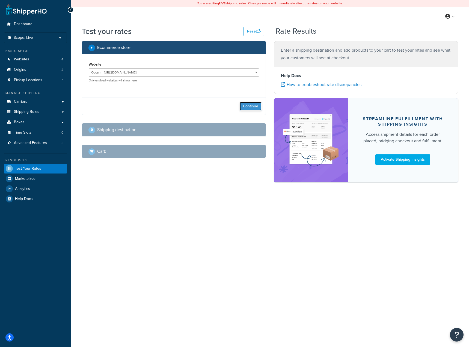
click at [251, 104] on button "Continue" at bounding box center [251, 106] width 22 height 9
select select "[GEOGRAPHIC_DATA]"
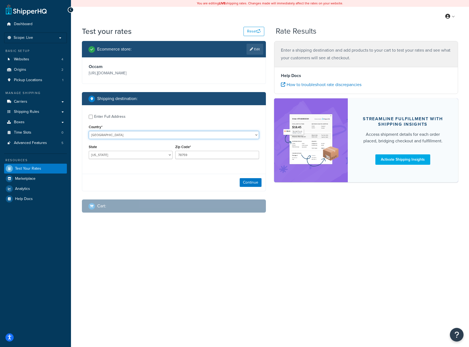
click at [224, 136] on select "[GEOGRAPHIC_DATA] [GEOGRAPHIC_DATA] [GEOGRAPHIC_DATA] [GEOGRAPHIC_DATA] [GEOGRA…" at bounding box center [174, 135] width 171 height 8
click at [89, 131] on select "[GEOGRAPHIC_DATA] [GEOGRAPHIC_DATA] [GEOGRAPHIC_DATA] [GEOGRAPHIC_DATA] [GEOGRA…" at bounding box center [174, 135] width 171 height 8
click at [134, 137] on select "[GEOGRAPHIC_DATA] [GEOGRAPHIC_DATA] [GEOGRAPHIC_DATA] [GEOGRAPHIC_DATA] [GEOGRA…" at bounding box center [174, 135] width 171 height 8
select select "AT"
click at [89, 131] on select "United States United Kingdom Afghanistan Åland Islands Albania Algeria American…" at bounding box center [174, 135] width 171 height 8
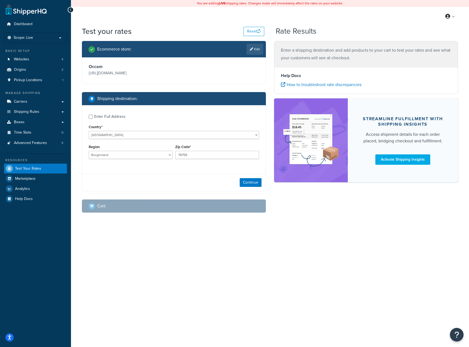
click at [192, 151] on div "Zip Code* 78759" at bounding box center [217, 151] width 84 height 16
click at [192, 151] on input "78759" at bounding box center [217, 155] width 84 height 8
click at [192, 154] on input "78759" at bounding box center [217, 155] width 84 height 8
type input "6388"
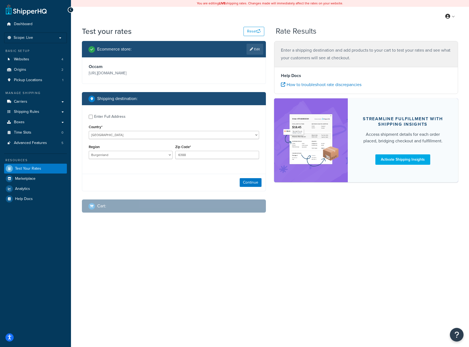
click at [199, 183] on div "Continue" at bounding box center [174, 182] width 184 height 17
click at [250, 186] on button "Continue" at bounding box center [251, 182] width 22 height 9
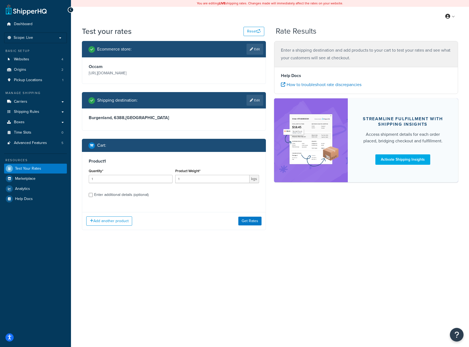
click at [81, 192] on div "Ecommerce store : Edit Occam https://www.occamdistribution.com/ Shipping destin…" at bounding box center [174, 139] width 192 height 197
click at [96, 195] on div "Enter additional details (optional)" at bounding box center [121, 195] width 54 height 8
click at [93, 195] on input "Enter additional details (optional)" at bounding box center [91, 195] width 4 height 4
checkbox input "true"
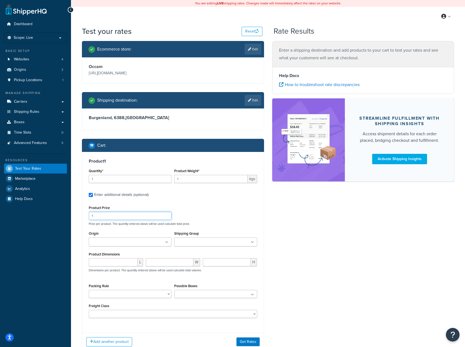
click at [114, 220] on input "1" at bounding box center [130, 216] width 83 height 8
type input "100"
click at [110, 179] on input "1" at bounding box center [130, 179] width 83 height 8
type input "10"
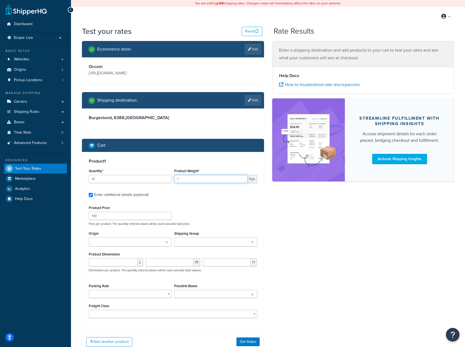
click at [185, 180] on input "1" at bounding box center [210, 179] width 73 height 8
type input "1"
type input ".7"
click at [156, 242] on ul at bounding box center [130, 241] width 83 height 9
click at [175, 228] on div "Product Price 100 Price per product. The quantity entered above will be used ca…" at bounding box center [173, 261] width 169 height 114
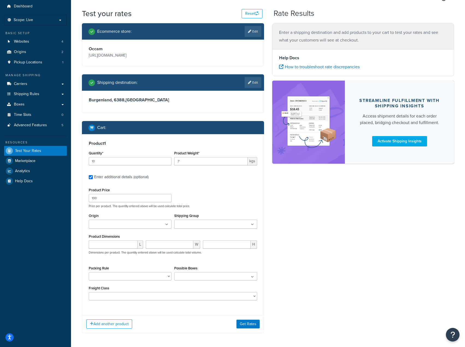
scroll to position [39, 0]
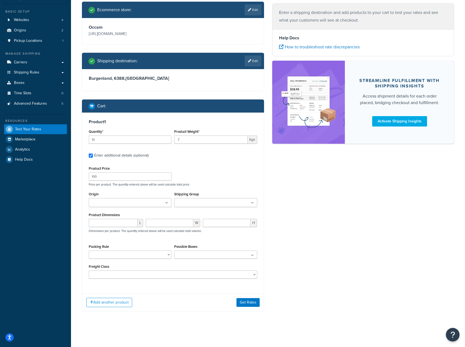
click at [143, 196] on div "Origin Head Office Trade Warehouse" at bounding box center [130, 198] width 83 height 17
click at [143, 206] on ul at bounding box center [130, 202] width 83 height 9
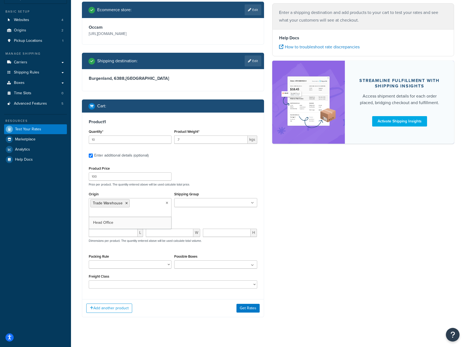
click at [83, 230] on div "Product 1 Quantity* 10 Product Weight* .7 kgs Enter additional details (optiona…" at bounding box center [173, 204] width 182 height 183
click at [113, 230] on input "number" at bounding box center [113, 233] width 49 height 8
type input "10"
click at [153, 232] on input "number" at bounding box center [170, 233] width 48 height 8
type input "5"
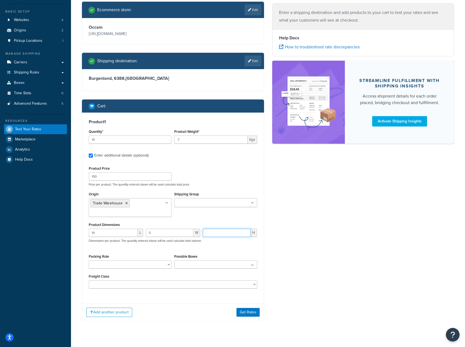
click at [230, 233] on input "number" at bounding box center [227, 233] width 48 height 8
type input "24"
click at [161, 243] on div "10 L 5 W 24 H Dimensions per product. The quantity entered above will be used c…" at bounding box center [172, 239] width 171 height 20
click at [239, 309] on button "Get Rates" at bounding box center [248, 312] width 23 height 9
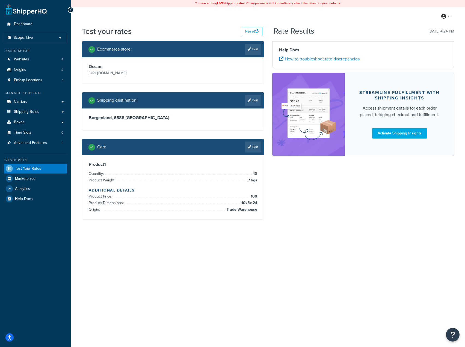
scroll to position [0, 0]
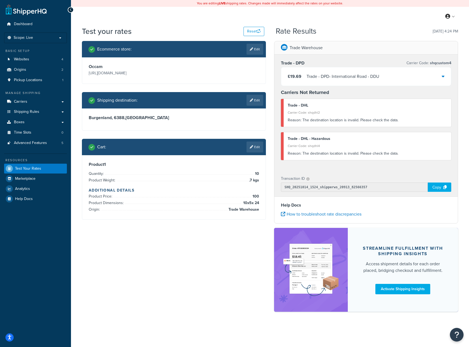
click at [346, 81] on div "£19.69 Trade - DPD - International Road - DDU" at bounding box center [366, 76] width 170 height 19
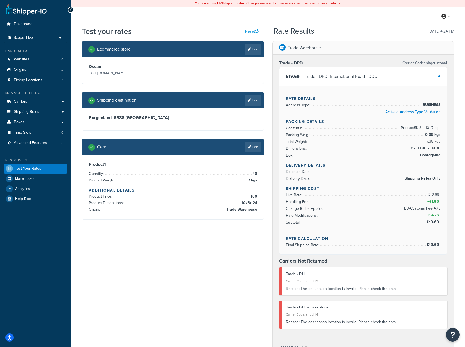
click at [331, 284] on div "Carrier Code: shqdhl2" at bounding box center [365, 281] width 158 height 8
drag, startPoint x: 155, startPoint y: 111, endPoint x: 77, endPoint y: 112, distance: 78.2
click at [77, 112] on div "Test your rates Reset Rate Results 14/10/2025, 4:24 PM Ecommerce store : Edit O…" at bounding box center [268, 262] width 394 height 473
drag, startPoint x: 422, startPoint y: 204, endPoint x: 458, endPoint y: 201, distance: 35.9
click at [457, 201] on div "Trade Warehouse Trade - DPD Carrier Code: shqcustom4 £19.69 Trade - DPD - Inter…" at bounding box center [363, 263] width 190 height 444
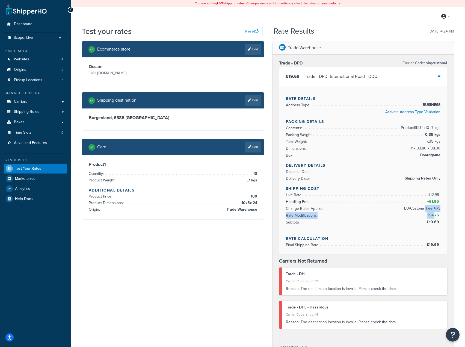
drag, startPoint x: 429, startPoint y: 212, endPoint x: 447, endPoint y: 214, distance: 18.5
click at [446, 214] on div "Rate Details Address Type: BUSINESS Activate Address Type Validation Packing De…" at bounding box center [364, 170] width 168 height 169
click at [415, 224] on li "Subtotal: £19.69" at bounding box center [363, 222] width 155 height 7
click at [255, 34] on button "Reset" at bounding box center [252, 31] width 21 height 9
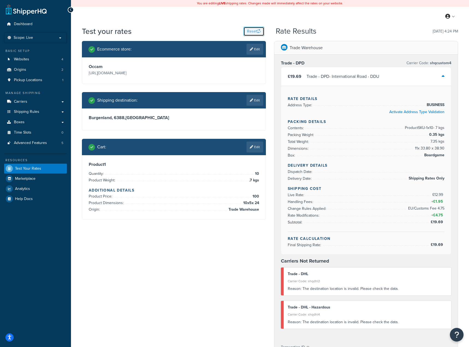
select select "TX"
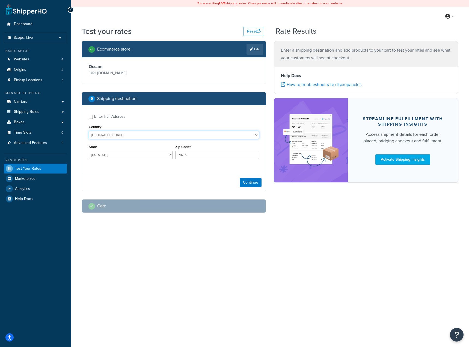
click at [204, 136] on select "United States United Kingdom Afghanistan Åland Islands Albania Algeria American…" at bounding box center [174, 135] width 171 height 8
select select "AT"
click at [89, 131] on select "United States United Kingdom Afghanistan Åland Islands Albania Algeria American…" at bounding box center [174, 135] width 171 height 8
select select "1"
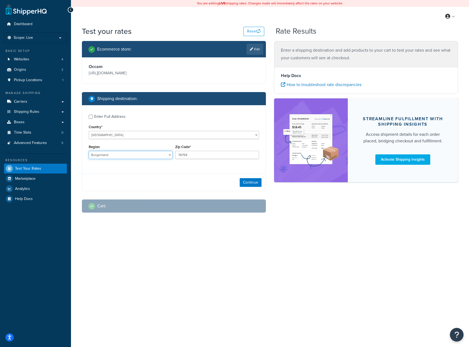
click at [129, 157] on select "Burgenland Kärnten Niederosterreich Oberosterreich Salzburg Steiermark Tirol Vo…" at bounding box center [131, 155] width 84 height 8
drag, startPoint x: 227, startPoint y: 165, endPoint x: 217, endPoint y: 154, distance: 14.3
click at [227, 165] on div "Enter Full Address Country* United States United Kingdom Afghanistan Åland Isla…" at bounding box center [174, 137] width 184 height 64
click at [208, 155] on input "78759" at bounding box center [217, 155] width 84 height 8
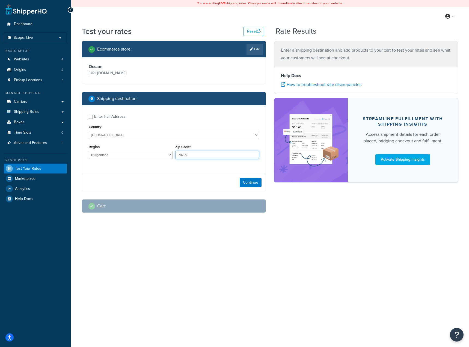
click at [208, 155] on input "78759" at bounding box center [217, 155] width 84 height 8
type input "6388"
click at [244, 180] on button "Continue" at bounding box center [251, 182] width 22 height 9
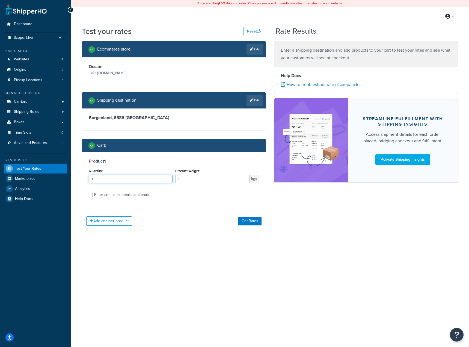
click at [147, 181] on input "1" at bounding box center [131, 179] width 84 height 8
type input "10"
click at [214, 180] on input "1" at bounding box center [212, 179] width 74 height 8
type input ".5"
click at [128, 194] on div "Enter additional details (optional)" at bounding box center [121, 195] width 54 height 8
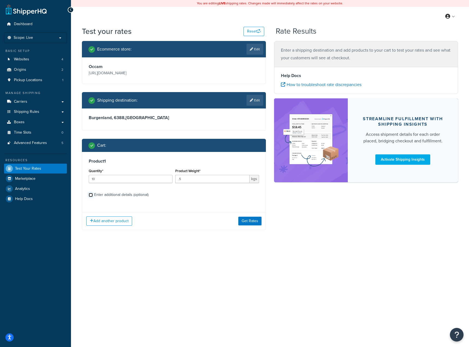
click at [93, 194] on input "Enter additional details (optional)" at bounding box center [91, 195] width 4 height 4
checkbox input "true"
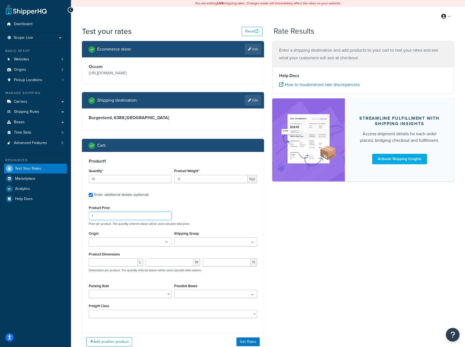
click at [134, 216] on input "1" at bounding box center [130, 216] width 83 height 8
type input "100"
click at [161, 244] on ul at bounding box center [130, 241] width 83 height 9
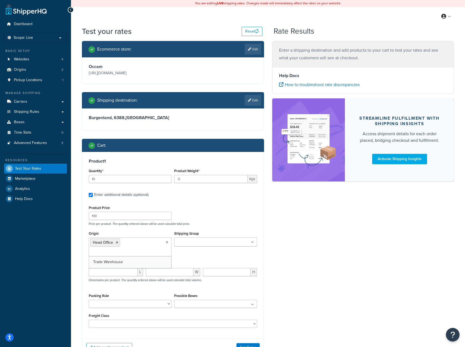
click at [146, 242] on ul "Head Office" at bounding box center [130, 246] width 83 height 19
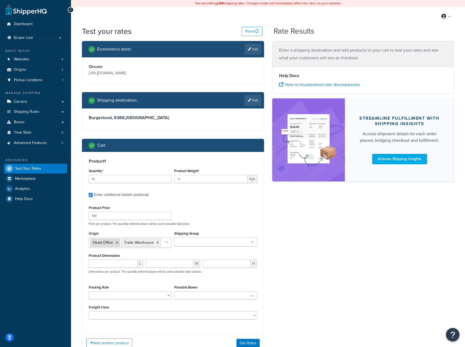
click at [117, 243] on icon at bounding box center [117, 242] width 2 height 3
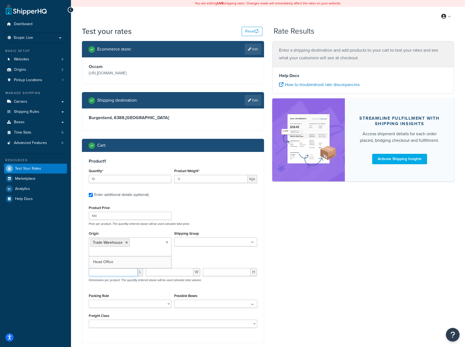
click at [119, 274] on input "number" at bounding box center [113, 272] width 49 height 8
type input "10"
click at [189, 273] on input "0" at bounding box center [170, 272] width 48 height 8
type input "05"
click at [225, 275] on input "number" at bounding box center [227, 272] width 48 height 8
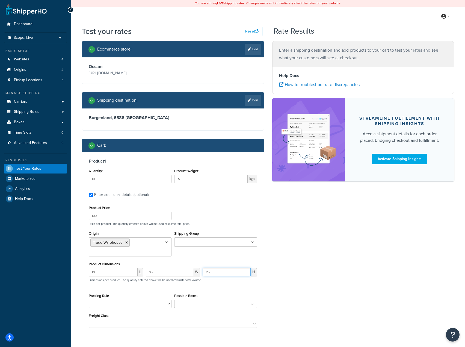
type input "25"
click at [227, 281] on div "10 L 05 W 25 H Dimensions per product. The quantity entered above will be used …" at bounding box center [172, 278] width 171 height 20
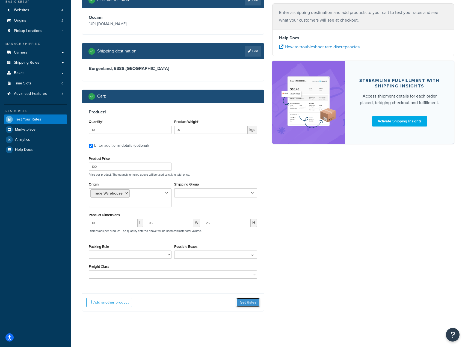
click at [241, 304] on button "Get Rates" at bounding box center [248, 302] width 23 height 9
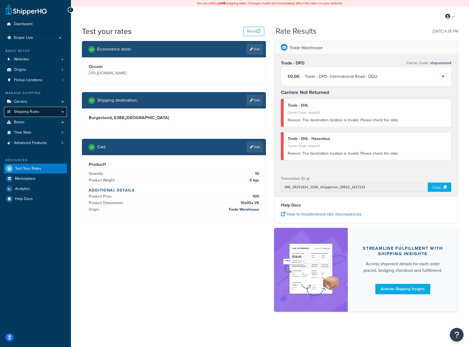
click at [44, 110] on link "Shipping Rules" at bounding box center [35, 112] width 63 height 10
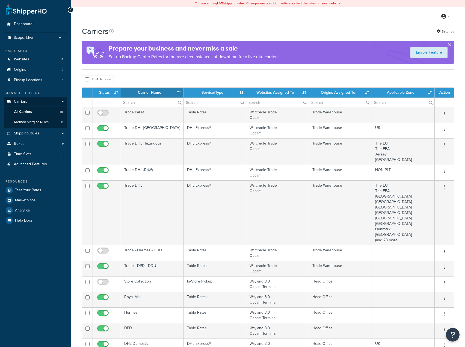
select select "15"
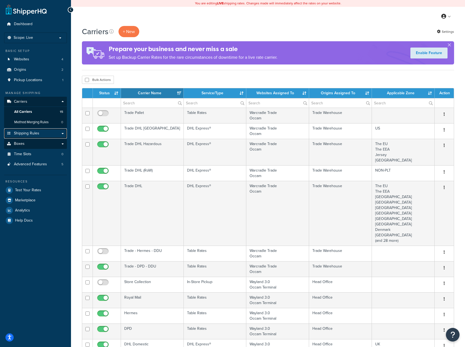
drag, startPoint x: 40, startPoint y: 130, endPoint x: 45, endPoint y: 145, distance: 15.4
click at [40, 130] on link "Shipping Rules" at bounding box center [35, 133] width 63 height 10
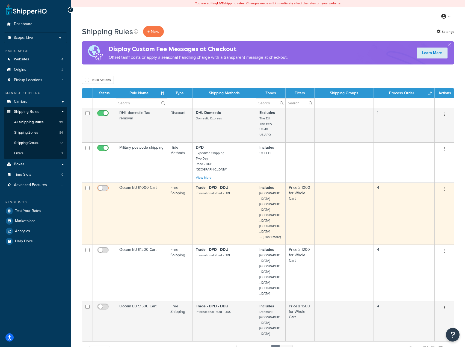
click at [101, 187] on input "checkbox" at bounding box center [103, 189] width 15 height 7
click at [103, 188] on input "checkbox" at bounding box center [103, 189] width 15 height 7
checkbox input "false"
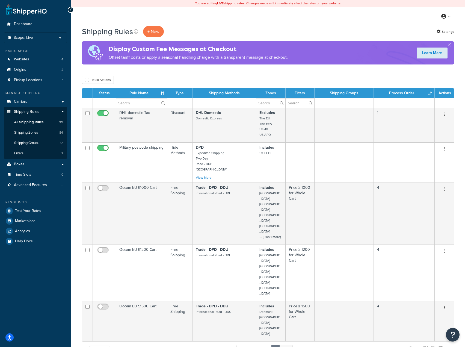
click at [75, 212] on div "Shipping Rules + New Settings Display Custom Fee Messages at Checkout Offset ta…" at bounding box center [268, 254] width 394 height 457
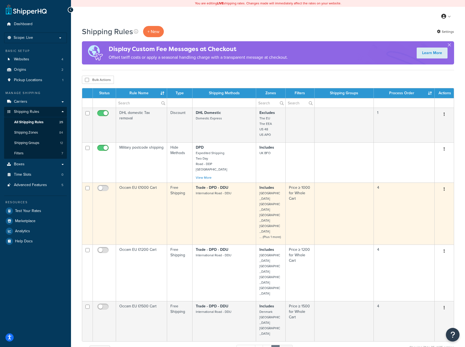
click at [378, 205] on td "4" at bounding box center [404, 214] width 61 height 62
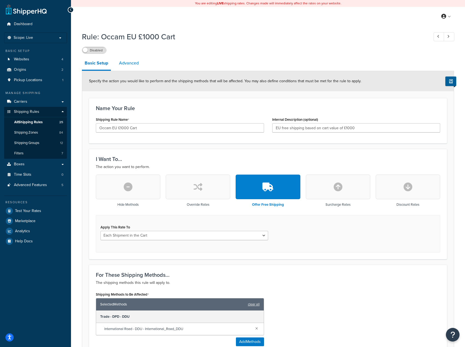
click at [118, 64] on link "Advanced" at bounding box center [128, 63] width 25 height 13
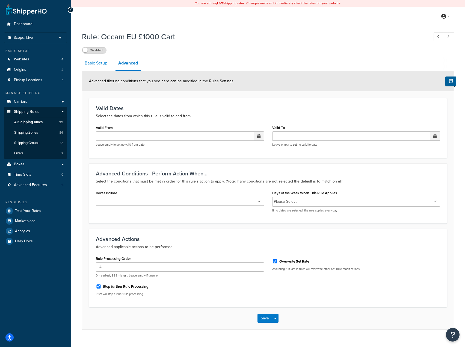
click at [104, 67] on link "Basic Setup" at bounding box center [96, 63] width 28 height 13
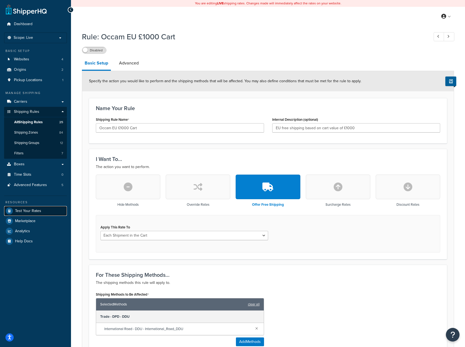
click at [34, 213] on span "Test Your Rates" at bounding box center [28, 211] width 26 height 5
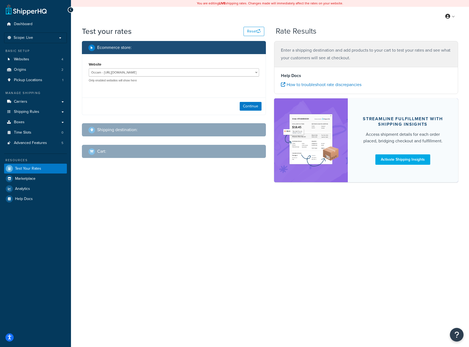
drag, startPoint x: 212, startPoint y: 1, endPoint x: 23, endPoint y: 281, distance: 338.0
click at [23, 281] on div "Dashboard Scope: Live Basic Setup Websites 4 Origins 2 Pickup Locations 1 Manag…" at bounding box center [35, 173] width 71 height 347
click at [243, 104] on button "Continue" at bounding box center [251, 106] width 22 height 9
select select "TX"
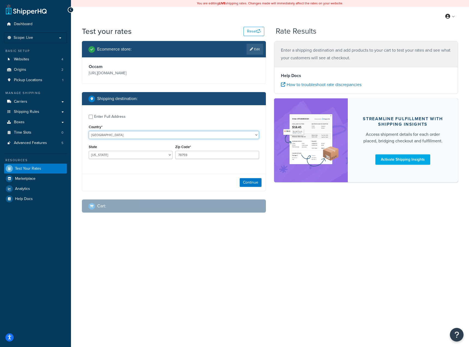
click at [107, 137] on select "United States United Kingdom Afghanistan Åland Islands Albania Algeria American…" at bounding box center [174, 135] width 171 height 8
select select "LU"
click at [89, 131] on select "United States United Kingdom Afghanistan Åland Islands Albania Algeria American…" at bounding box center [174, 135] width 171 height 8
type input "TX"
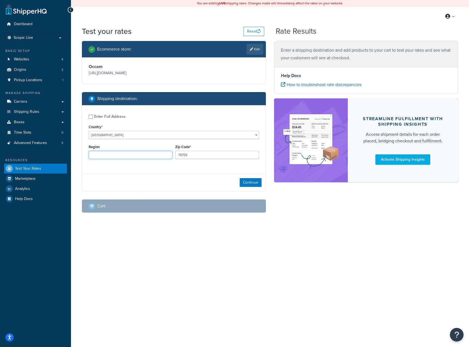
click at [120, 152] on input "Region" at bounding box center [131, 155] width 84 height 8
click at [225, 154] on input "78759" at bounding box center [217, 155] width 84 height 8
click at [123, 175] on div "Continue" at bounding box center [174, 182] width 184 height 17
click at [184, 157] on input "78759" at bounding box center [217, 155] width 84 height 8
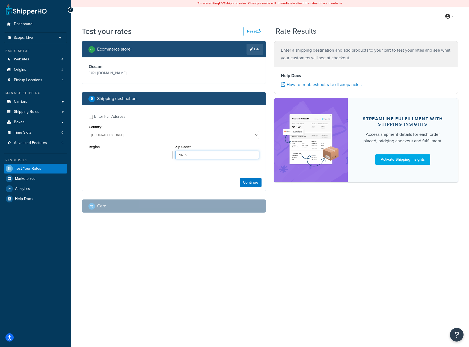
click at [184, 157] on input "78759" at bounding box center [217, 155] width 84 height 8
paste input "6311"
type input "6311"
click at [248, 185] on button "Continue" at bounding box center [251, 182] width 22 height 9
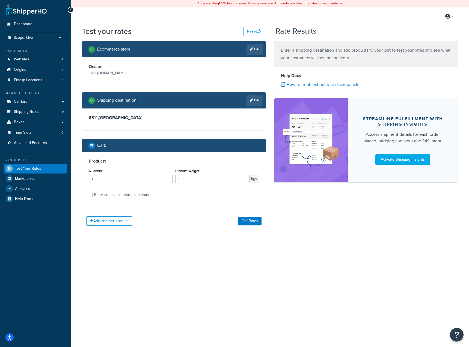
click at [122, 194] on div "Enter additional details (optional)" at bounding box center [121, 195] width 54 height 8
click at [93, 194] on input "Enter additional details (optional)" at bounding box center [91, 195] width 4 height 4
checkbox input "true"
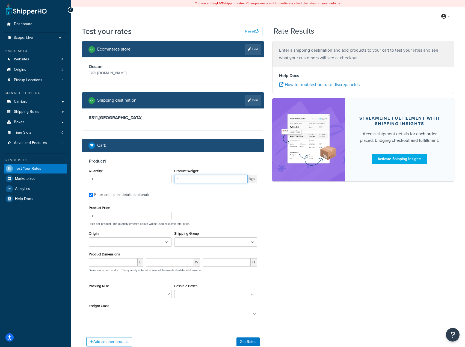
click at [180, 180] on input "1" at bounding box center [210, 179] width 73 height 8
click at [125, 219] on input "1" at bounding box center [130, 216] width 83 height 8
drag, startPoint x: 125, startPoint y: 219, endPoint x: 77, endPoint y: 215, distance: 48.6
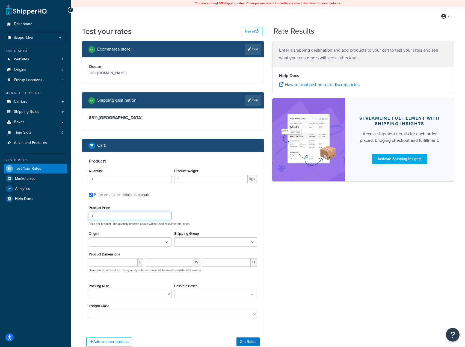
click at [77, 215] on div "Test your rates Reset Rate Results Ecommerce store : Edit Occam https://www.occ…" at bounding box center [268, 199] width 394 height 347
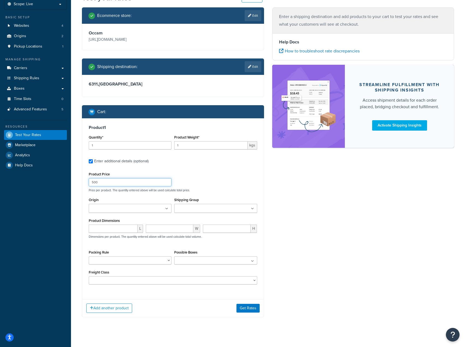
scroll to position [39, 0]
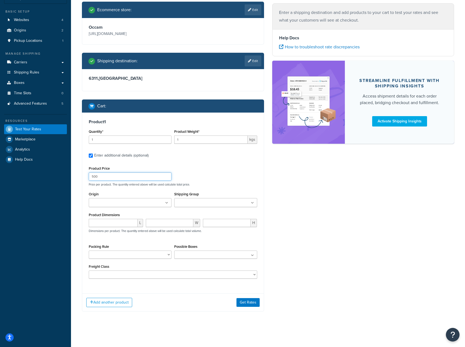
type input "500"
click at [131, 297] on div "Add another product Get Rates" at bounding box center [173, 302] width 182 height 18
click at [123, 301] on button "Add another product" at bounding box center [109, 302] width 46 height 9
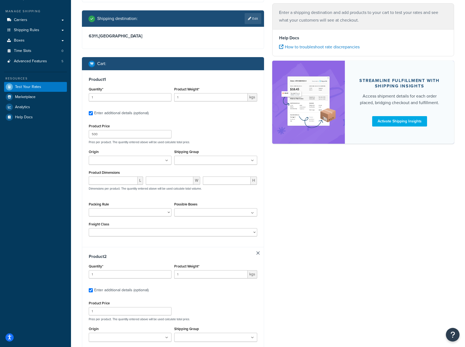
scroll to position [94, 0]
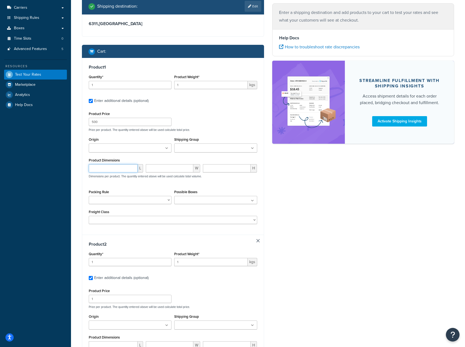
click at [121, 168] on input "number" at bounding box center [113, 168] width 49 height 8
type input "20"
click at [160, 168] on input "number" at bounding box center [170, 168] width 48 height 8
type input "20"
click at [218, 171] on input "number" at bounding box center [227, 168] width 48 height 8
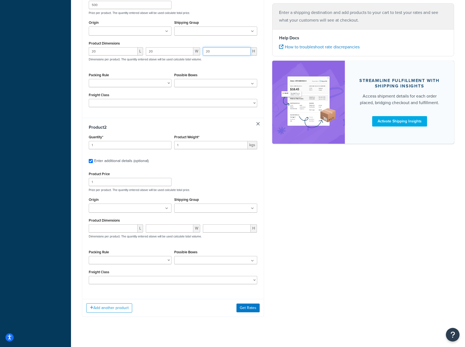
scroll to position [216, 0]
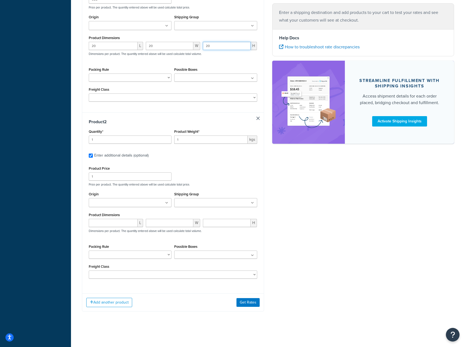
type input "20"
click at [149, 141] on input "1" at bounding box center [130, 140] width 83 height 8
click at [133, 177] on input "1" at bounding box center [130, 176] width 83 height 8
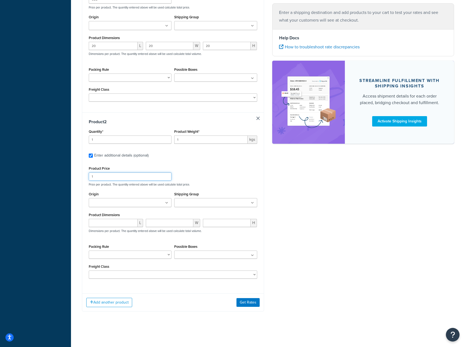
click at [133, 177] on input "1" at bounding box center [130, 176] width 83 height 8
drag, startPoint x: 133, startPoint y: 177, endPoint x: 104, endPoint y: 175, distance: 29.6
click at [104, 175] on input "1" at bounding box center [130, 176] width 83 height 8
type input "500"
click at [93, 202] on input "Origin" at bounding box center [114, 203] width 48 height 6
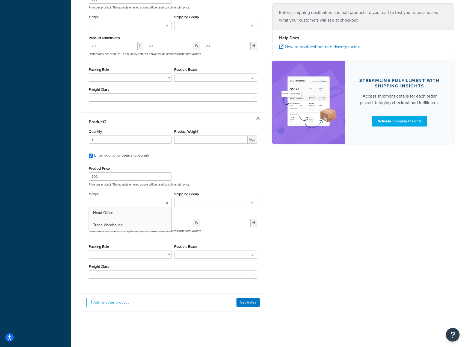
click at [93, 202] on input "Origin" at bounding box center [114, 203] width 48 height 6
click at [125, 195] on div "Origin Head Office Trade Warehouse" at bounding box center [130, 198] width 83 height 17
click at [179, 202] on input "Shipping Group" at bounding box center [200, 203] width 48 height 6
click at [161, 201] on ul at bounding box center [130, 202] width 83 height 9
click at [167, 195] on div "Origin Head Office Trade Warehouse" at bounding box center [130, 198] width 83 height 17
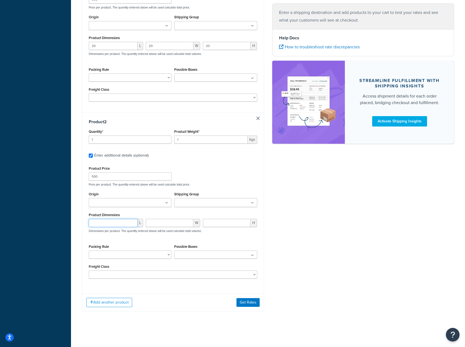
click at [127, 222] on input "number" at bounding box center [113, 223] width 49 height 8
type input "20"
click at [174, 224] on input "number" at bounding box center [170, 223] width 48 height 8
type input "20"
click at [207, 222] on input "number" at bounding box center [227, 223] width 48 height 8
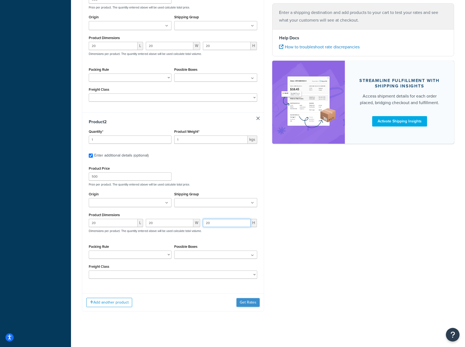
type input "20"
click at [248, 299] on button "Get Rates" at bounding box center [248, 302] width 23 height 9
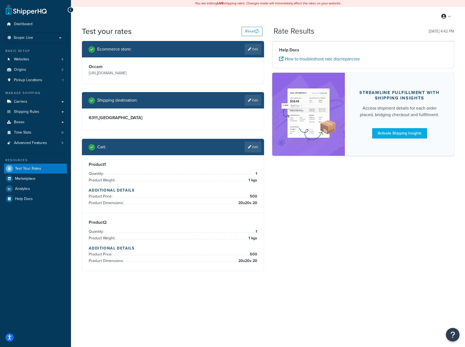
scroll to position [0, 0]
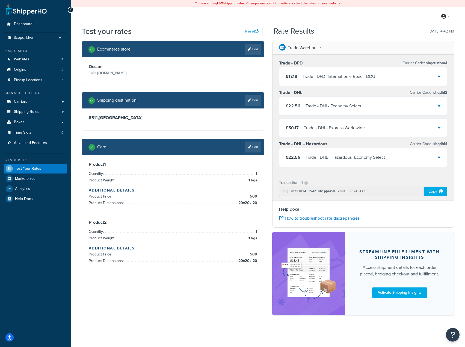
click at [242, 153] on div "Cart : Edit" at bounding box center [173, 147] width 182 height 16
click at [245, 152] on link "Edit" at bounding box center [253, 147] width 17 height 11
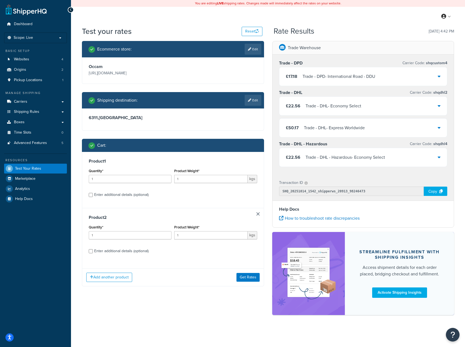
scroll to position [1, 0]
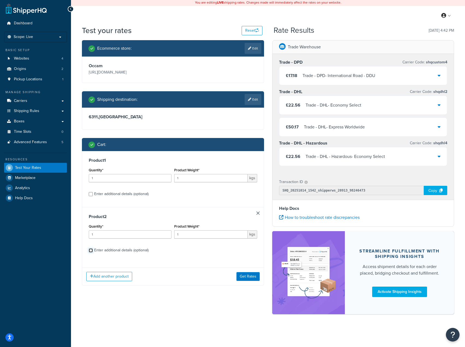
click at [91, 249] on input "Enter additional details (optional)" at bounding box center [91, 250] width 4 height 4
checkbox input "true"
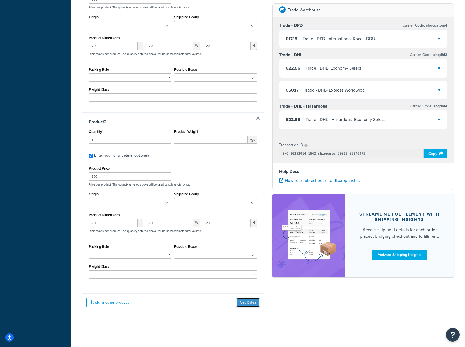
click at [247, 299] on button "Get Rates" at bounding box center [248, 302] width 23 height 9
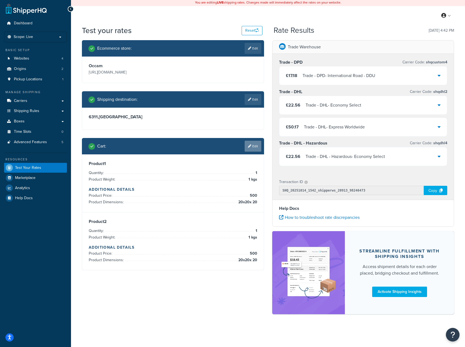
click at [250, 148] on link "Edit" at bounding box center [253, 146] width 17 height 11
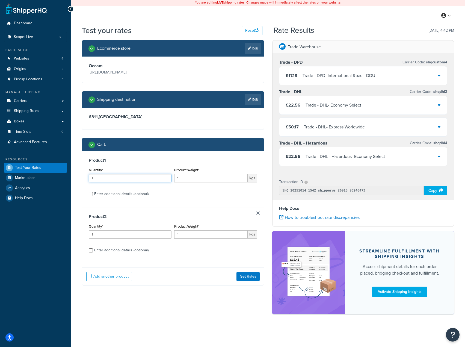
click at [106, 181] on input "1" at bounding box center [130, 178] width 83 height 8
drag, startPoint x: 106, startPoint y: 181, endPoint x: 93, endPoint y: 180, distance: 13.5
click at [93, 180] on input "1" at bounding box center [130, 178] width 83 height 8
type input "3"
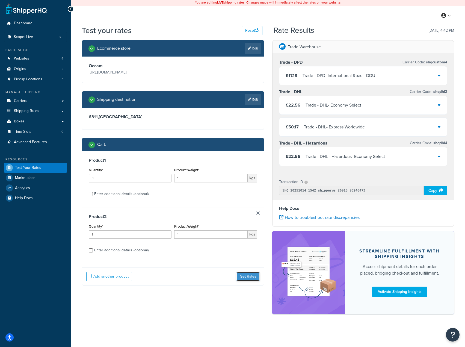
click at [244, 274] on button "Get Rates" at bounding box center [248, 276] width 23 height 9
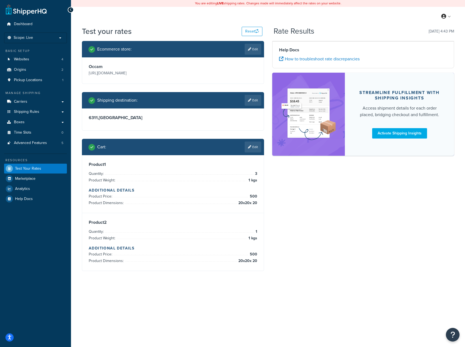
scroll to position [0, 0]
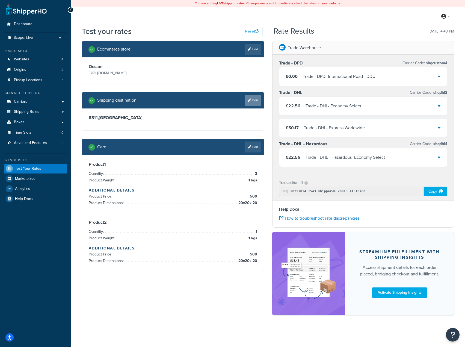
click at [248, 102] on icon at bounding box center [249, 100] width 3 height 3
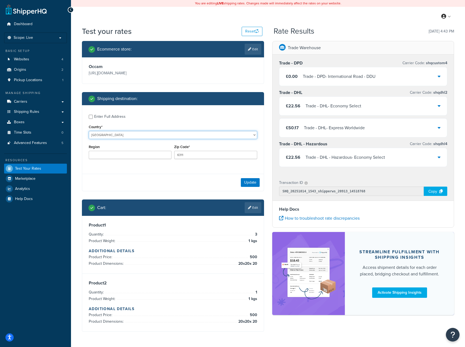
click at [129, 133] on select "United States United Kingdom Afghanistan Åland Islands Albania Algeria American…" at bounding box center [173, 135] width 169 height 8
select select "DK"
click at [89, 131] on select "United States United Kingdom Afghanistan Åland Islands Albania Algeria American…" at bounding box center [173, 135] width 169 height 8
click at [178, 156] on input "6311" at bounding box center [215, 155] width 83 height 8
click at [185, 157] on input "6311" at bounding box center [215, 155] width 83 height 8
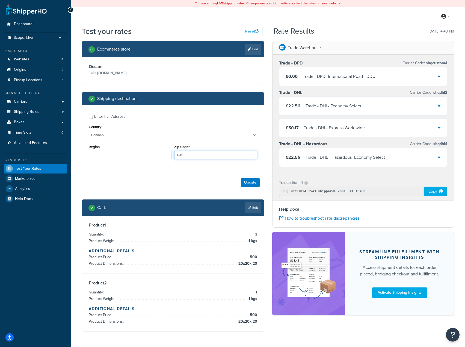
click at [185, 157] on input "6311" at bounding box center [215, 155] width 83 height 8
paste input "000"
type input "6012"
click at [245, 183] on button "Update" at bounding box center [250, 182] width 19 height 9
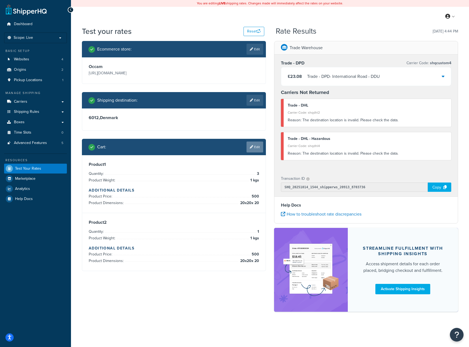
click at [255, 151] on link "Edit" at bounding box center [255, 147] width 17 height 11
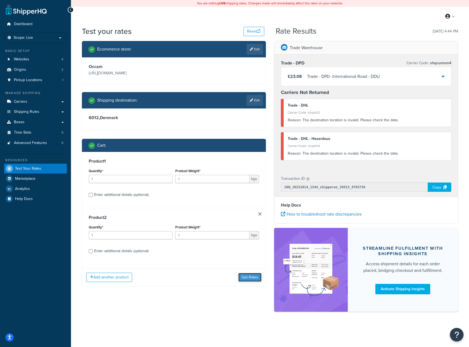
click at [252, 275] on button "Get Rates" at bounding box center [250, 277] width 23 height 9
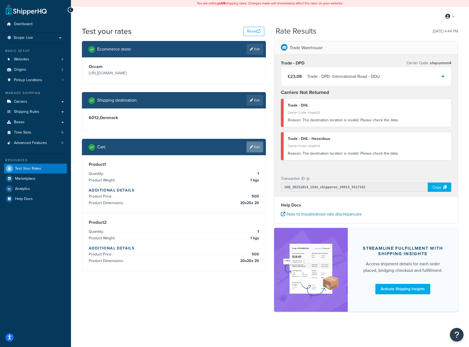
click at [255, 148] on link "Edit" at bounding box center [255, 147] width 17 height 11
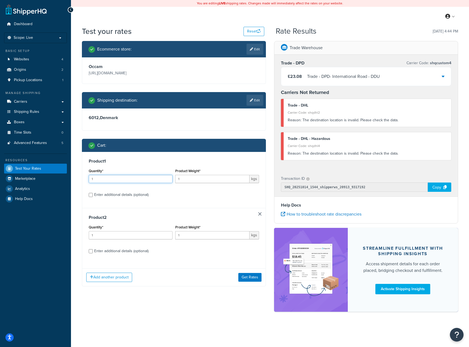
click at [95, 182] on input "1" at bounding box center [131, 179] width 84 height 8
type input "3"
click at [241, 274] on button "Get Rates" at bounding box center [250, 277] width 23 height 9
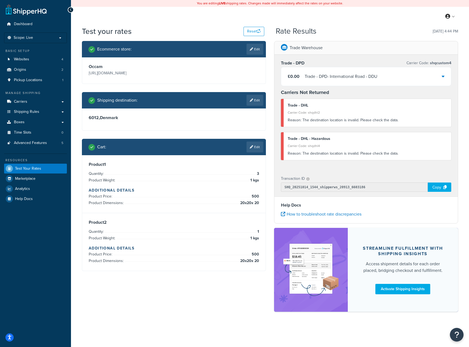
click at [339, 79] on div "Trade - DPD - International Road - DDU" at bounding box center [341, 77] width 73 height 8
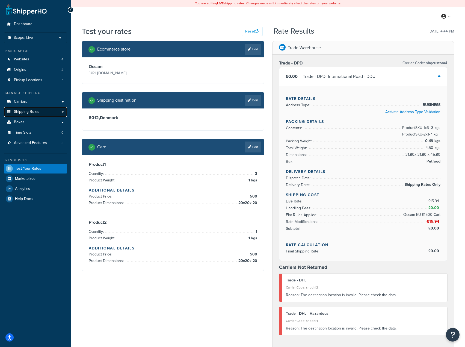
drag, startPoint x: 38, startPoint y: 111, endPoint x: 42, endPoint y: 113, distance: 3.9
click at [38, 111] on span "Shipping Rules" at bounding box center [26, 112] width 25 height 5
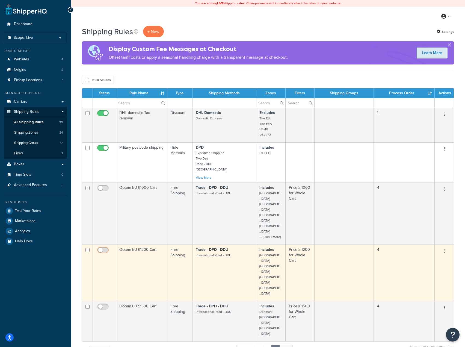
click at [105, 248] on input "checkbox" at bounding box center [103, 251] width 15 height 7
click at [107, 248] on input "checkbox" at bounding box center [103, 251] width 15 height 7
checkbox input "false"
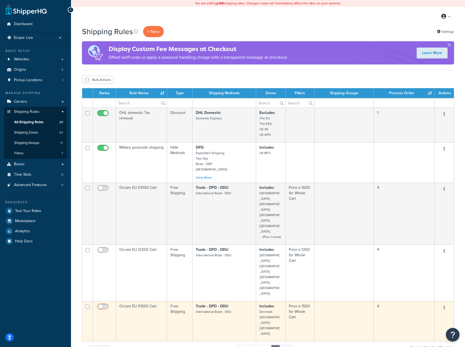
click at [104, 305] on input "checkbox" at bounding box center [103, 308] width 15 height 7
click at [105, 305] on input "checkbox" at bounding box center [103, 308] width 15 height 7
checkbox input "false"
drag, startPoint x: 159, startPoint y: 264, endPoint x: 120, endPoint y: 265, distance: 39.1
click at [120, 301] on td "Occam EU £1500 Cart" at bounding box center [141, 321] width 51 height 40
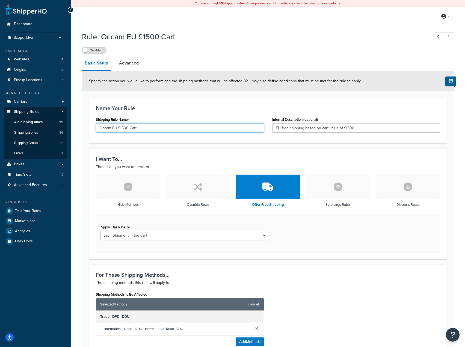
click at [142, 127] on input "Occam EU £1500 Cart" at bounding box center [180, 127] width 168 height 9
click at [38, 9] on link at bounding box center [26, 9] width 41 height 11
drag, startPoint x: 237, startPoint y: 45, endPoint x: 234, endPoint y: 47, distance: 2.8
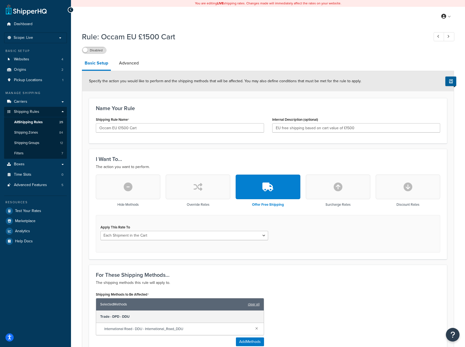
click at [237, 45] on div "Rule: Occam EU £1500 Cart Disabled" at bounding box center [268, 41] width 372 height 25
click at [43, 126] on link "All Shipping Rules 25" at bounding box center [35, 122] width 63 height 10
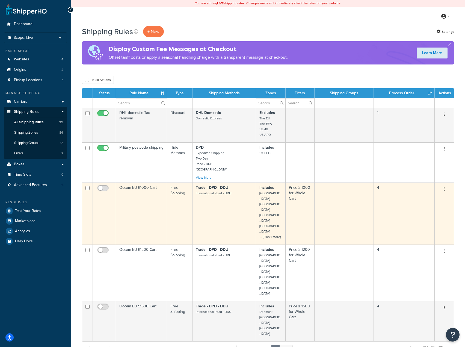
click at [144, 205] on td "Occam EU £1000 Cart" at bounding box center [141, 214] width 51 height 62
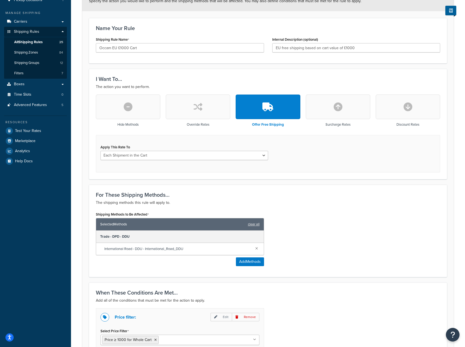
scroll to position [164, 0]
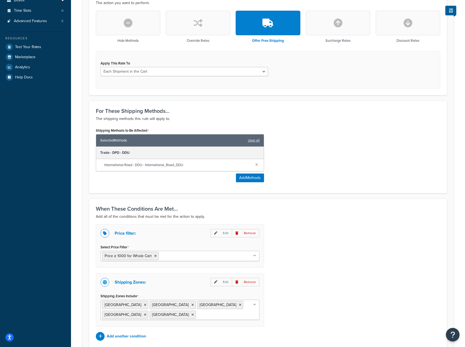
click at [237, 310] on ul "[GEOGRAPHIC_DATA] [GEOGRAPHIC_DATA] [GEOGRAPHIC_DATA] [GEOGRAPHIC_DATA] [GEOGRA…" at bounding box center [180, 310] width 159 height 20
type input "pol"
click at [335, 287] on div "Price filter: Edit Remove Select Price Filter Price ≥ 1000 for Whole Cart Cart …" at bounding box center [268, 286] width 353 height 125
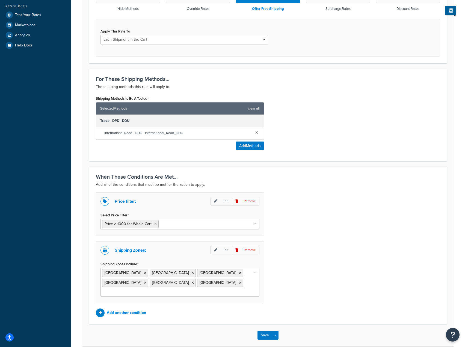
scroll to position [214, 0]
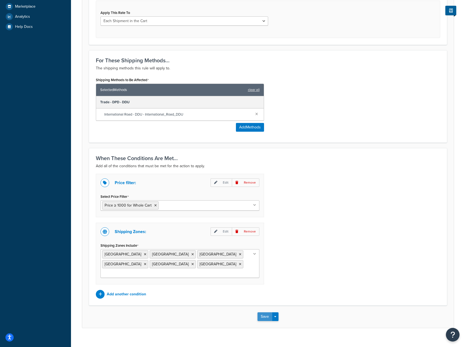
click at [268, 312] on button "Save" at bounding box center [265, 316] width 15 height 9
